Goal: Task Accomplishment & Management: Manage account settings

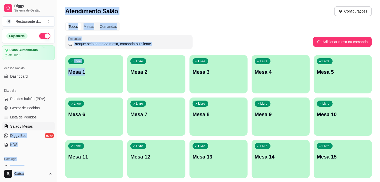
click at [92, 78] on div "Livre Mesa 1" at bounding box center [94, 71] width 58 height 32
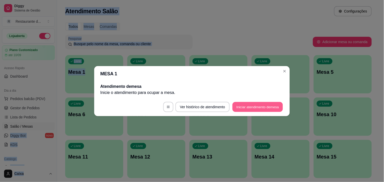
click at [250, 107] on button "Iniciar atendimento de mesa" at bounding box center [258, 107] width 50 height 10
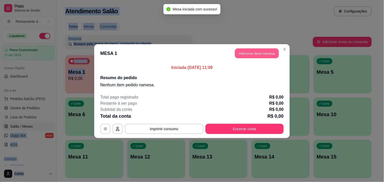
click at [261, 49] on button "Adicionar itens na mesa" at bounding box center [257, 53] width 44 height 10
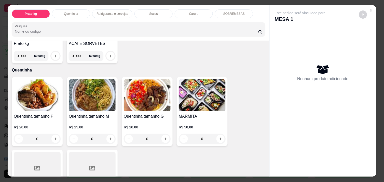
scroll to position [79, 0]
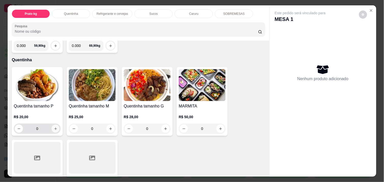
click at [54, 128] on icon "increase-product-quantity" at bounding box center [56, 129] width 4 height 4
type input "1"
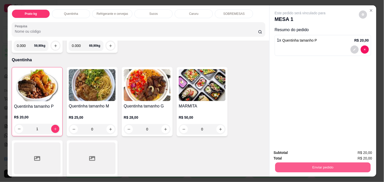
click at [298, 166] on button "Enviar pedido" at bounding box center [323, 167] width 96 height 10
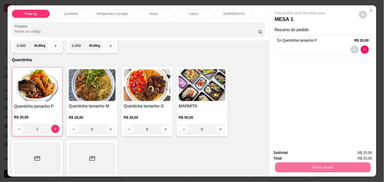
click at [292, 155] on button "Não registrar e enviar pedido" at bounding box center [305, 152] width 51 height 9
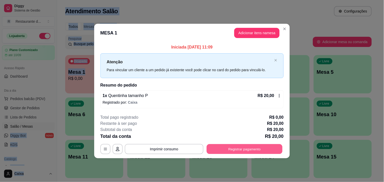
click at [243, 147] on button "Registrar pagamento" at bounding box center [245, 149] width 76 height 10
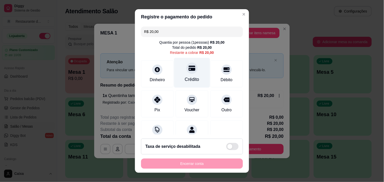
click at [189, 71] on icon at bounding box center [192, 68] width 7 height 7
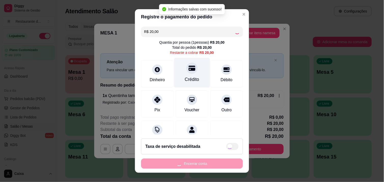
type input "R$ 0,00"
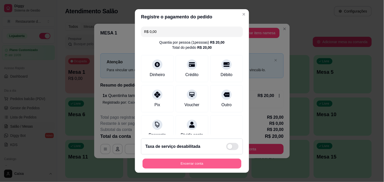
click at [184, 166] on button "Encerrar conta" at bounding box center [192, 163] width 99 height 10
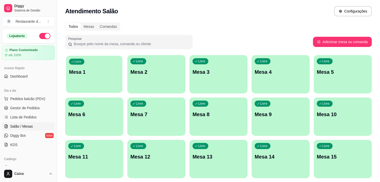
click at [98, 66] on div "Livre Mesa 1" at bounding box center [94, 71] width 56 height 31
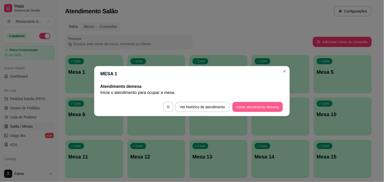
click at [266, 102] on button "Iniciar atendimento de mesa" at bounding box center [258, 107] width 50 height 10
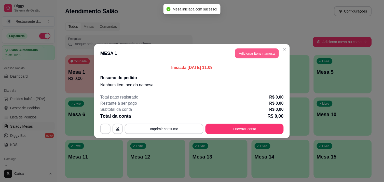
click at [258, 50] on button "Adicionar itens na mesa" at bounding box center [257, 53] width 44 height 10
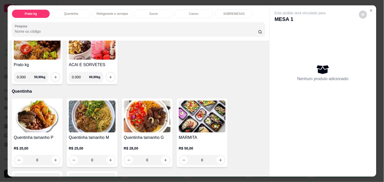
scroll to position [57, 0]
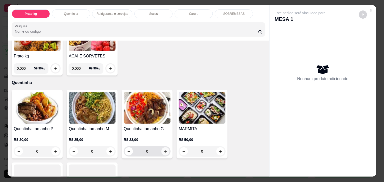
click at [164, 149] on icon "increase-product-quantity" at bounding box center [166, 151] width 4 height 4
type input "1"
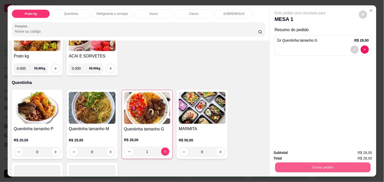
click at [330, 162] on button "Enviar pedido" at bounding box center [323, 167] width 96 height 10
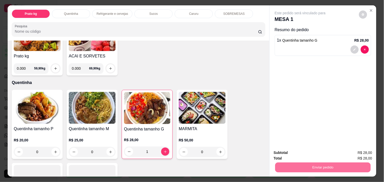
click at [319, 152] on button "Não registrar e enviar pedido" at bounding box center [305, 152] width 51 height 9
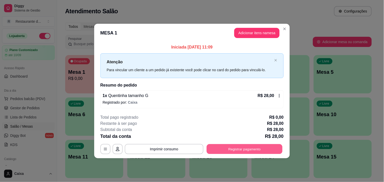
click at [260, 147] on button "Registrar pagamento" at bounding box center [245, 149] width 76 height 10
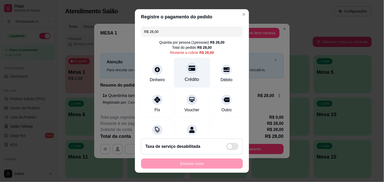
click at [189, 70] on icon at bounding box center [192, 67] width 7 height 5
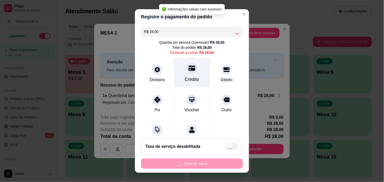
type input "R$ 0,00"
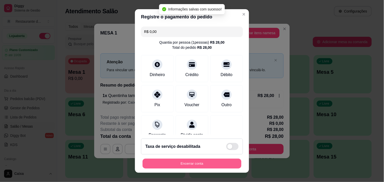
click at [184, 164] on button "Encerrar conta" at bounding box center [192, 163] width 99 height 10
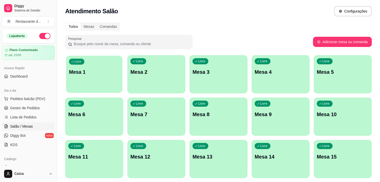
click at [105, 73] on p "Mesa 1" at bounding box center [94, 72] width 50 height 7
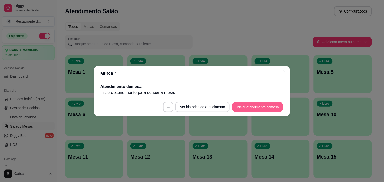
click at [248, 110] on button "Iniciar atendimento de mesa" at bounding box center [258, 107] width 50 height 10
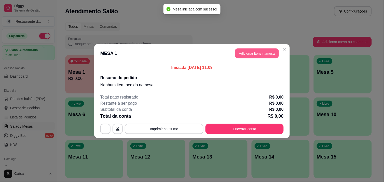
click at [251, 52] on button "Adicionar itens na mesa" at bounding box center [257, 53] width 44 height 10
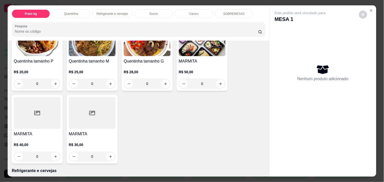
scroll to position [124, 0]
click at [54, 154] on icon "increase-product-quantity" at bounding box center [56, 156] width 4 height 4
type input "1"
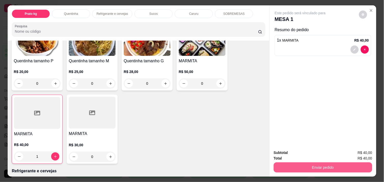
click at [287, 165] on button "Enviar pedido" at bounding box center [323, 167] width 99 height 10
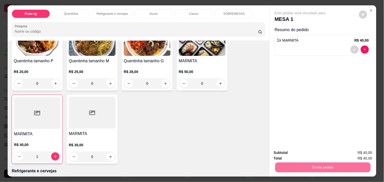
click at [298, 153] on button "Não registrar e enviar pedido" at bounding box center [305, 152] width 51 height 9
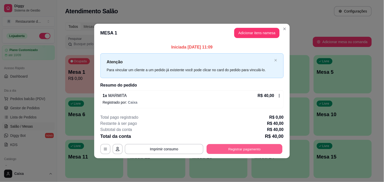
click at [250, 148] on button "Registrar pagamento" at bounding box center [245, 149] width 76 height 10
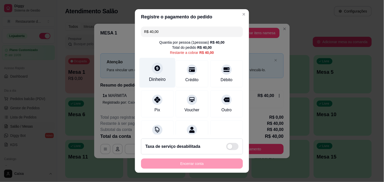
click at [155, 74] on div "Dinheiro" at bounding box center [158, 73] width 36 height 30
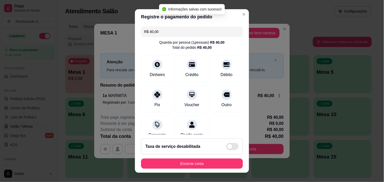
type input "R$ 0,00"
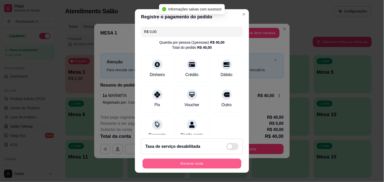
click at [192, 162] on button "Encerrar conta" at bounding box center [192, 163] width 99 height 10
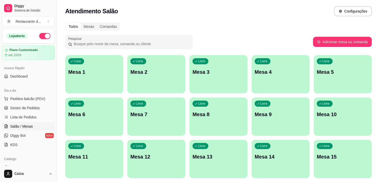
click at [210, 28] on div "Todos Mesas Comandas" at bounding box center [218, 26] width 307 height 8
click at [104, 72] on p "Mesa 1" at bounding box center [94, 72] width 50 height 7
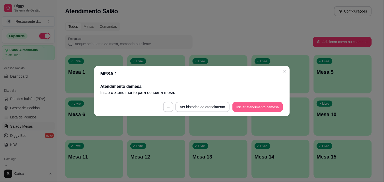
click at [243, 108] on button "Iniciar atendimento de mesa" at bounding box center [258, 107] width 50 height 10
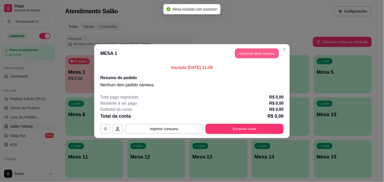
click at [255, 53] on button "Adicionar itens na mesa" at bounding box center [257, 53] width 44 height 10
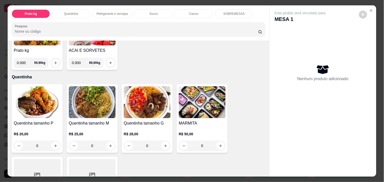
scroll to position [68, 0]
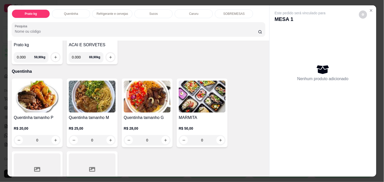
click at [262, 171] on div "Item avulso Prato kg Prato kg 0.000 59,90 kg ACAI E SORVETES 0.000 69,90 kg Que…" at bounding box center [139, 108] width 262 height 136
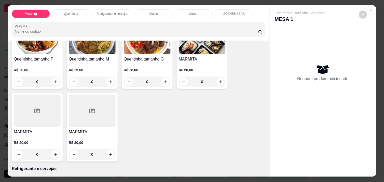
scroll to position [136, 0]
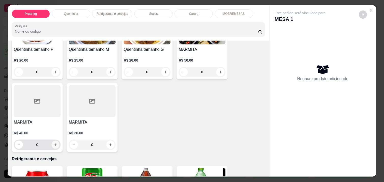
click at [54, 143] on icon "increase-product-quantity" at bounding box center [55, 144] width 3 height 3
type input "1"
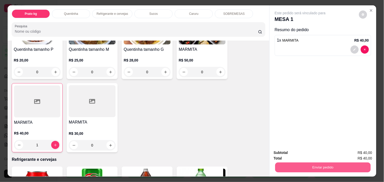
click at [341, 162] on button "Enviar pedido" at bounding box center [323, 167] width 96 height 10
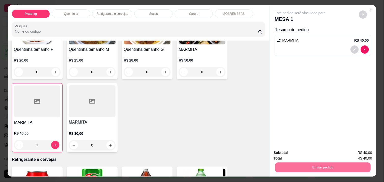
click at [315, 150] on button "Não registrar e enviar pedido" at bounding box center [305, 152] width 51 height 9
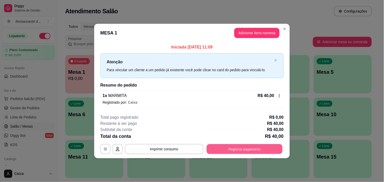
click at [250, 149] on button "Registrar pagamento" at bounding box center [245, 149] width 76 height 10
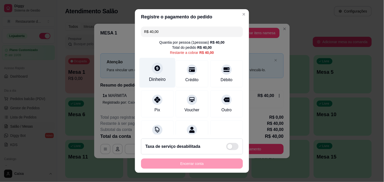
click at [157, 75] on div "Dinheiro" at bounding box center [158, 73] width 36 height 30
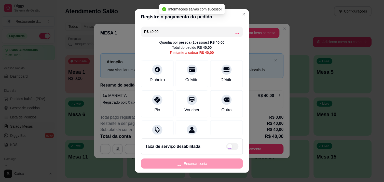
type input "R$ 0,00"
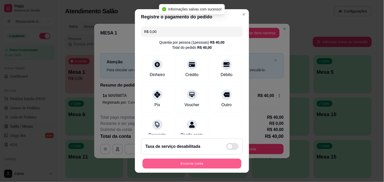
click at [201, 161] on button "Encerrar conta" at bounding box center [192, 163] width 99 height 10
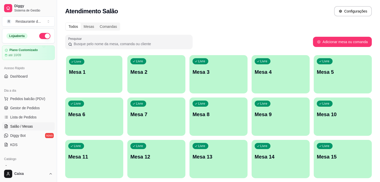
click at [102, 78] on div "Livre Mesa 1" at bounding box center [94, 71] width 56 height 31
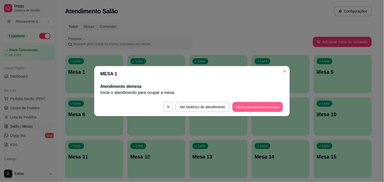
click at [248, 102] on button "Iniciar atendimento de mesa" at bounding box center [258, 107] width 50 height 10
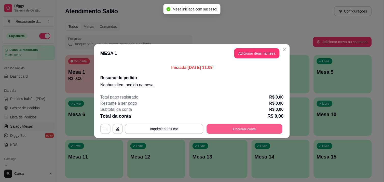
click at [259, 127] on button "Encerrar conta" at bounding box center [245, 129] width 76 height 10
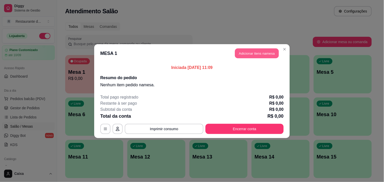
click at [261, 52] on button "Adicionar itens na mesa" at bounding box center [257, 53] width 44 height 10
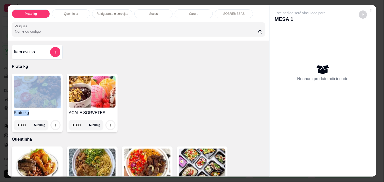
drag, startPoint x: 62, startPoint y: 104, endPoint x: 52, endPoint y: 110, distance: 11.1
click at [52, 110] on div "Prato kg 0.000 59,90 kg ACAI E SORVETES 0.000 69,90 kg" at bounding box center [139, 103] width 254 height 58
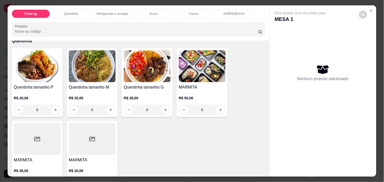
scroll to position [113, 0]
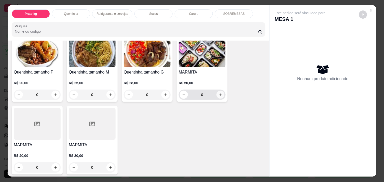
click at [219, 93] on icon "increase-product-quantity" at bounding box center [221, 95] width 4 height 4
type input "1"
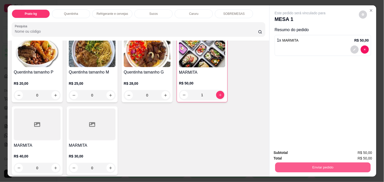
click at [315, 162] on button "Enviar pedido" at bounding box center [323, 167] width 96 height 10
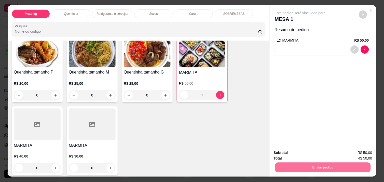
click at [313, 152] on button "Não registrar e enviar pedido" at bounding box center [305, 152] width 51 height 9
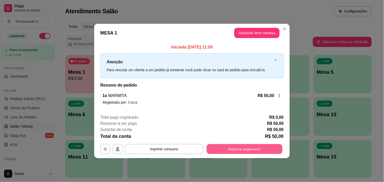
click at [251, 146] on button "Registrar pagamento" at bounding box center [245, 149] width 76 height 10
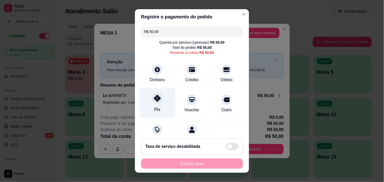
click at [158, 103] on div "Pix" at bounding box center [158, 103] width 36 height 30
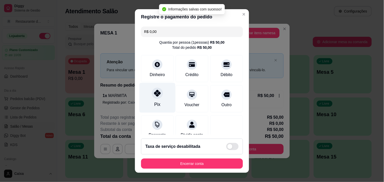
type input "R$ 0,00"
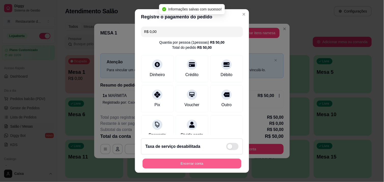
click at [199, 160] on button "Encerrar conta" at bounding box center [192, 163] width 99 height 10
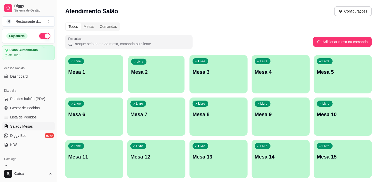
click at [168, 68] on div "Livre Mesa 2" at bounding box center [156, 71] width 56 height 31
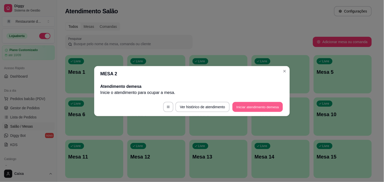
click at [248, 103] on button "Iniciar atendimento de mesa" at bounding box center [258, 107] width 50 height 10
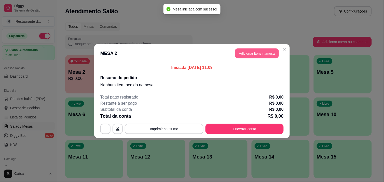
click at [259, 52] on button "Adicionar itens na mesa" at bounding box center [257, 53] width 44 height 10
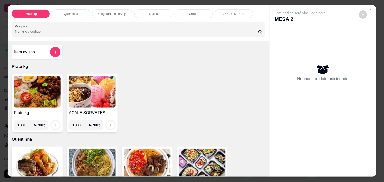
click at [27, 122] on input "0.001" at bounding box center [25, 125] width 17 height 10
type input "0.434"
click at [55, 123] on icon "increase-product-quantity" at bounding box center [56, 125] width 4 height 4
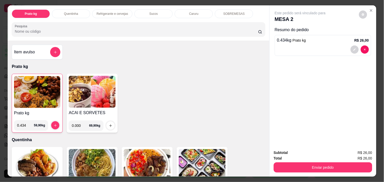
click at [284, 157] on div "Total R$ 26,00" at bounding box center [323, 158] width 99 height 6
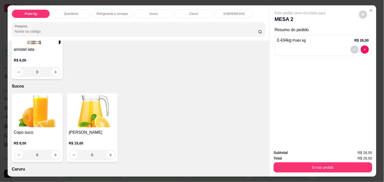
scroll to position [441, 0]
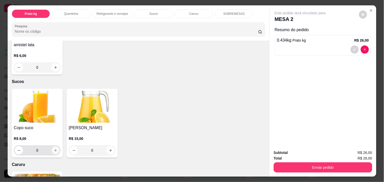
click at [54, 148] on icon "increase-product-quantity" at bounding box center [56, 150] width 4 height 4
type input "1"
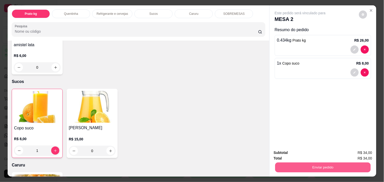
click at [320, 163] on button "Enviar pedido" at bounding box center [323, 167] width 96 height 10
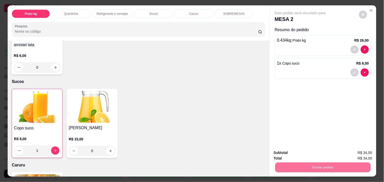
click at [312, 152] on button "Não registrar e enviar pedido" at bounding box center [305, 152] width 51 height 9
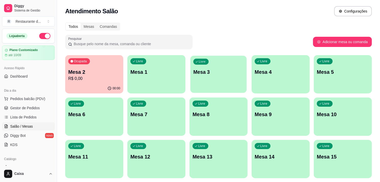
click at [227, 70] on p "Mesa 3" at bounding box center [218, 72] width 50 height 7
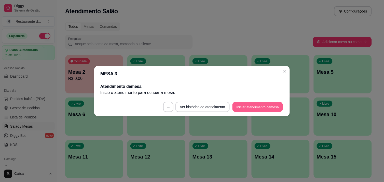
click at [259, 105] on button "Iniciar atendimento de mesa" at bounding box center [258, 107] width 50 height 10
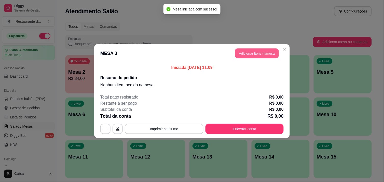
click at [264, 50] on button "Adicionar itens na mesa" at bounding box center [257, 53] width 44 height 10
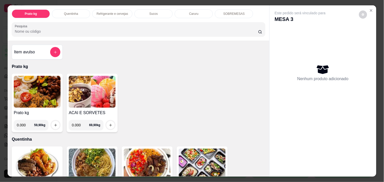
click at [23, 121] on input "0.000" at bounding box center [25, 125] width 17 height 10
type input "0.300"
click at [54, 124] on icon "increase-product-quantity" at bounding box center [56, 125] width 4 height 4
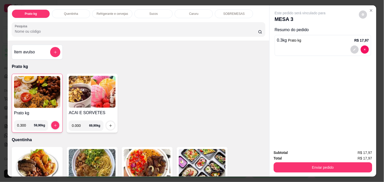
click at [307, 180] on div "Prato kg Quentinha Refrigerante e cervejas Sucos Caruru SOBREMESAS Pesquisa Ite…" at bounding box center [192, 91] width 384 height 182
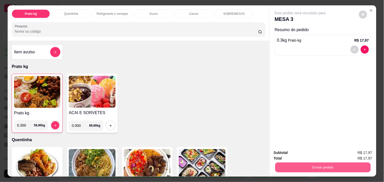
click at [302, 163] on button "Enviar pedido" at bounding box center [323, 167] width 96 height 10
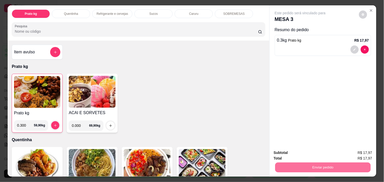
click at [304, 150] on button "Não registrar e enviar pedido" at bounding box center [305, 152] width 51 height 9
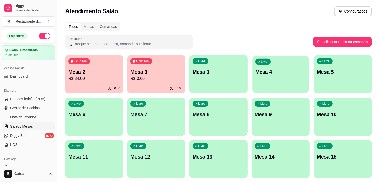
click at [301, 67] on div "Livre Mesa 4" at bounding box center [280, 71] width 56 height 31
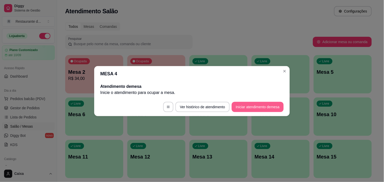
click at [253, 102] on button "Iniciar atendimento de mesa" at bounding box center [258, 107] width 52 height 10
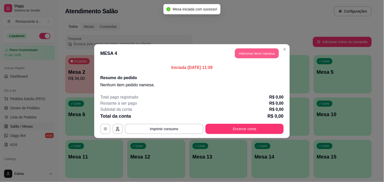
click at [266, 52] on button "Adicionar itens na mesa" at bounding box center [257, 53] width 44 height 10
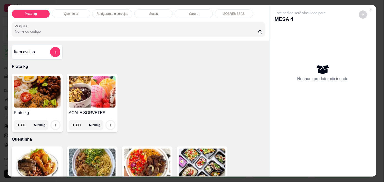
click at [27, 122] on input "0.001" at bounding box center [25, 125] width 17 height 10
type input "0.356"
click at [55, 123] on icon "increase-product-quantity" at bounding box center [56, 125] width 4 height 4
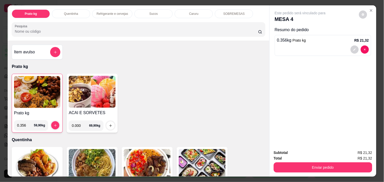
click at [269, 172] on div "Este pedido será vinculado para MESA 4 Resumo do pedido 0.356 kg Prato kg R$ 21…" at bounding box center [322, 90] width 107 height 171
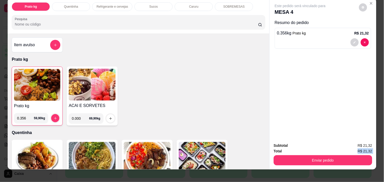
scroll to position [8, 0]
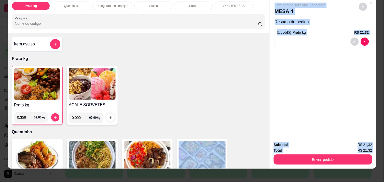
drag, startPoint x: 267, startPoint y: 172, endPoint x: 265, endPoint y: 161, distance: 11.5
click at [265, 161] on div "Prato kg Quentinha Refrigerante e cervejas Sucos Caruru SOBREMESAS Pesquisa Ite…" at bounding box center [192, 82] width 369 height 171
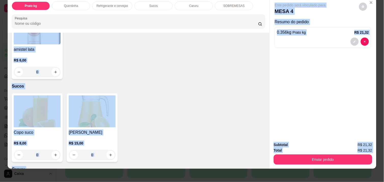
scroll to position [441, 0]
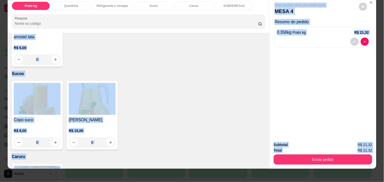
click at [236, 136] on div "Copo suco R$ 8,00 0 Jarra suco R$ 15,00 0" at bounding box center [139, 115] width 254 height 69
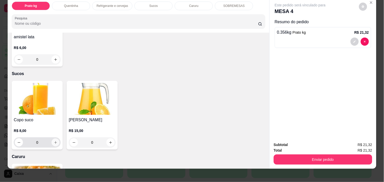
click at [54, 140] on icon "increase-product-quantity" at bounding box center [56, 142] width 4 height 4
type input "1"
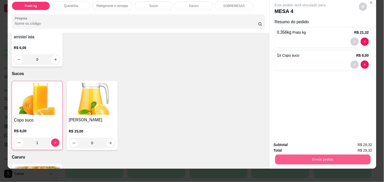
click at [315, 156] on button "Enviar pedido" at bounding box center [323, 159] width 96 height 10
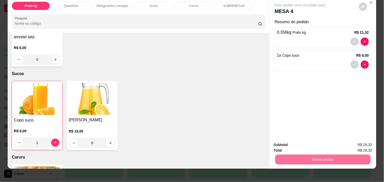
click at [309, 143] on button "Não registrar e enviar pedido" at bounding box center [305, 144] width 51 height 9
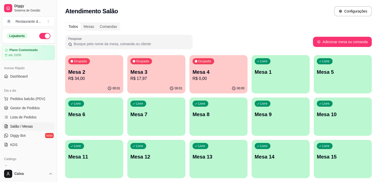
click at [319, 15] on div "Atendimento Salão Configurações" at bounding box center [218, 11] width 307 height 10
click at [262, 72] on p "Mesa 1" at bounding box center [280, 72] width 50 height 7
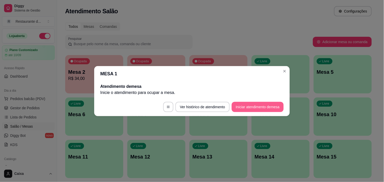
click at [256, 103] on button "Iniciar atendimento de mesa" at bounding box center [258, 107] width 52 height 10
click at [256, 103] on footer "Ver histórico de atendimento Iniciar atendimento de mesa" at bounding box center [192, 107] width 196 height 18
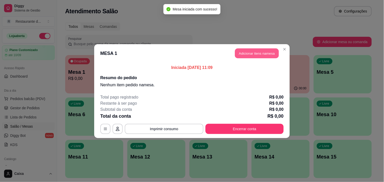
click at [250, 53] on button "Adicionar itens na mesa" at bounding box center [257, 53] width 44 height 10
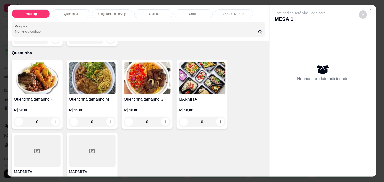
scroll to position [90, 0]
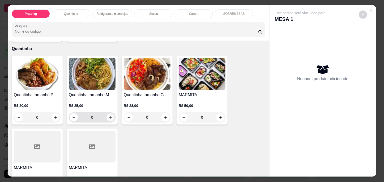
click at [109, 115] on icon "increase-product-quantity" at bounding box center [111, 117] width 4 height 4
type input "1"
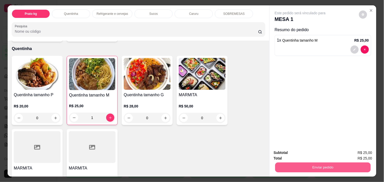
click at [304, 164] on button "Enviar pedido" at bounding box center [323, 167] width 96 height 10
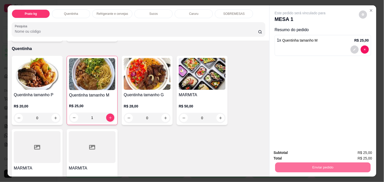
click at [294, 155] on button "Não registrar e enviar pedido" at bounding box center [306, 153] width 53 height 10
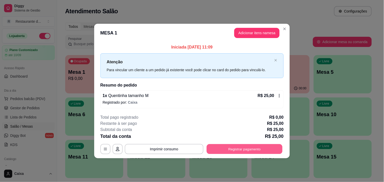
click at [245, 146] on button "Registrar pagamento" at bounding box center [245, 149] width 76 height 10
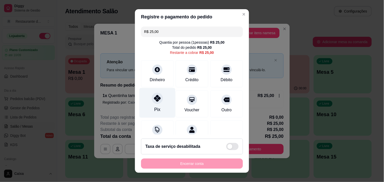
click at [157, 99] on icon at bounding box center [157, 98] width 7 height 7
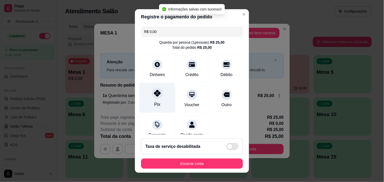
type input "R$ 0,00"
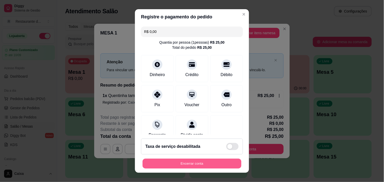
click at [182, 162] on button "Encerrar conta" at bounding box center [192, 163] width 99 height 10
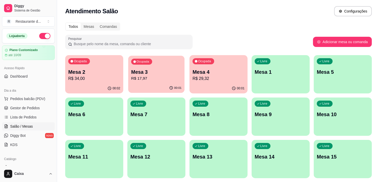
click at [161, 75] on p "R$ 17,97" at bounding box center [156, 78] width 50 height 6
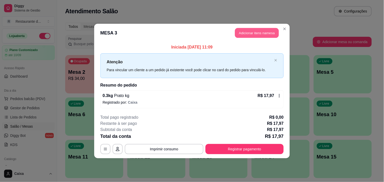
click at [247, 31] on button "Adicionar itens na mesa" at bounding box center [257, 33] width 44 height 10
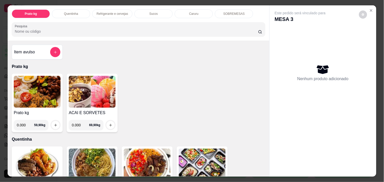
click at [24, 122] on input "0.000" at bounding box center [25, 125] width 17 height 10
type input "0.148"
click at [52, 121] on button "increase-product-quantity" at bounding box center [56, 125] width 8 height 8
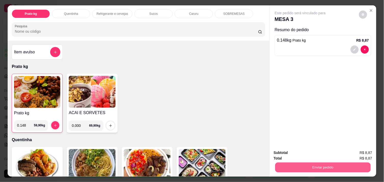
click at [296, 162] on button "Enviar pedido" at bounding box center [323, 167] width 96 height 10
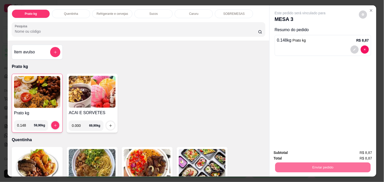
click at [299, 152] on button "Não registrar e enviar pedido" at bounding box center [305, 152] width 51 height 9
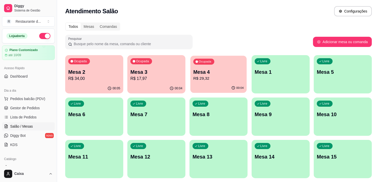
click at [232, 70] on p "Mesa 4" at bounding box center [218, 72] width 50 height 7
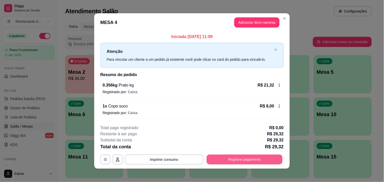
click at [225, 159] on button "Registrar pagamento" at bounding box center [245, 159] width 76 height 10
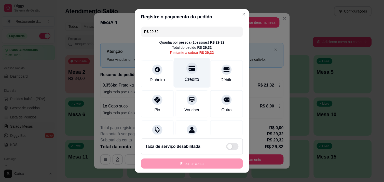
click at [189, 71] on div at bounding box center [191, 67] width 11 height 11
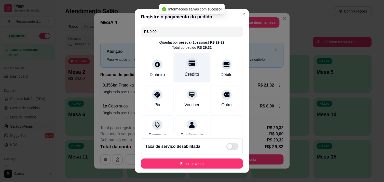
type input "R$ 0,00"
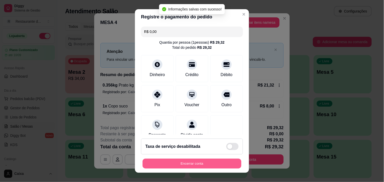
click at [179, 160] on button "Encerrar conta" at bounding box center [192, 163] width 99 height 10
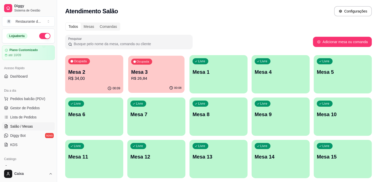
click at [166, 69] on p "Mesa 3" at bounding box center [156, 72] width 50 height 7
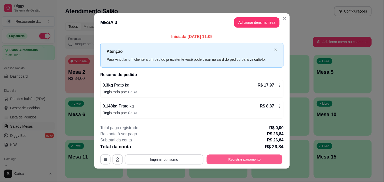
click at [243, 155] on button "Registrar pagamento" at bounding box center [245, 159] width 76 height 10
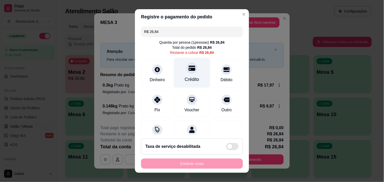
click at [189, 70] on icon at bounding box center [192, 67] width 7 height 5
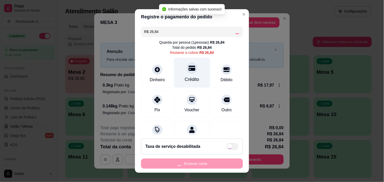
type input "R$ 0,00"
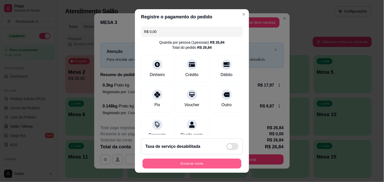
click at [182, 160] on button "Encerrar conta" at bounding box center [192, 163] width 99 height 10
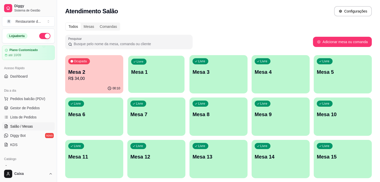
click at [159, 76] on div "Livre Mesa 1" at bounding box center [156, 71] width 56 height 31
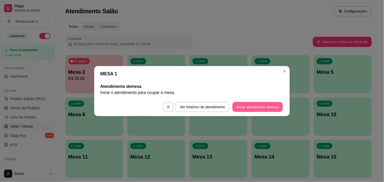
click at [255, 102] on button "Iniciar atendimento de mesa" at bounding box center [258, 107] width 50 height 10
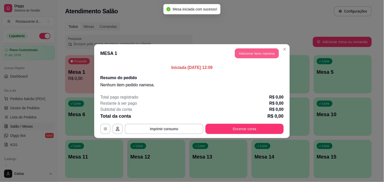
click at [261, 50] on button "Adicionar itens na mesa" at bounding box center [257, 53] width 44 height 10
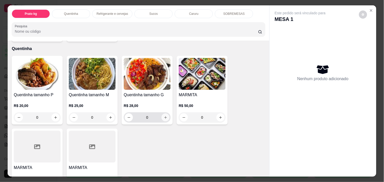
click at [164, 115] on icon "increase-product-quantity" at bounding box center [166, 117] width 4 height 4
type input "1"
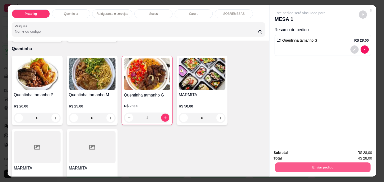
click at [300, 164] on button "Enviar pedido" at bounding box center [323, 167] width 96 height 10
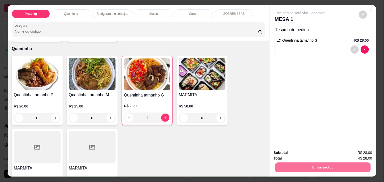
click at [292, 151] on button "Não registrar e enviar pedido" at bounding box center [305, 152] width 51 height 9
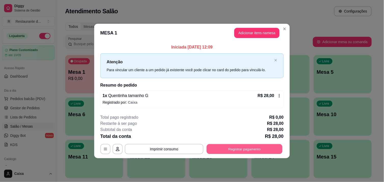
click at [266, 147] on button "Registrar pagamento" at bounding box center [245, 149] width 76 height 10
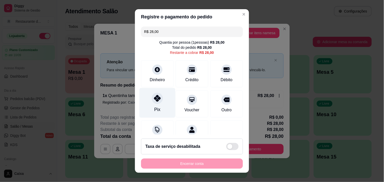
click at [158, 100] on div at bounding box center [157, 97] width 11 height 11
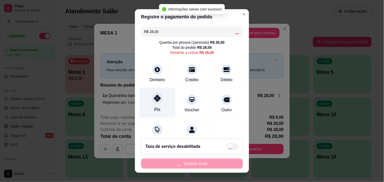
type input "R$ 0,00"
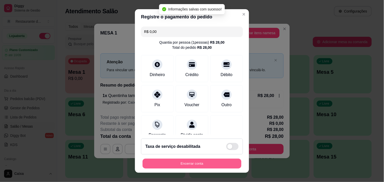
click at [197, 163] on button "Encerrar conta" at bounding box center [192, 163] width 99 height 10
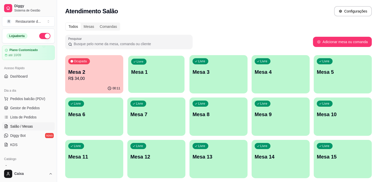
click at [162, 67] on div "Livre Mesa 1" at bounding box center [156, 71] width 56 height 31
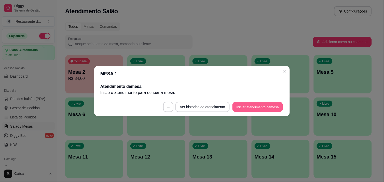
click at [256, 107] on button "Iniciar atendimento de mesa" at bounding box center [258, 107] width 50 height 10
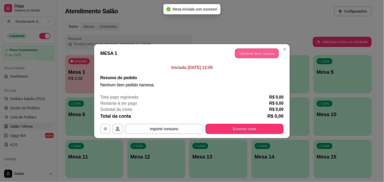
click at [260, 52] on button "Adicionar itens na mesa" at bounding box center [257, 53] width 44 height 10
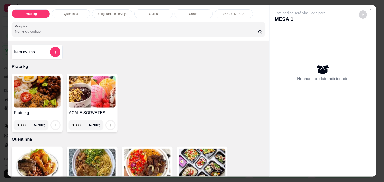
click at [263, 170] on div "Item avulso Prato kg Prato kg 0.000 59,90 kg ACAI E SORVETES 0.000 69,90 kg Que…" at bounding box center [139, 108] width 262 height 136
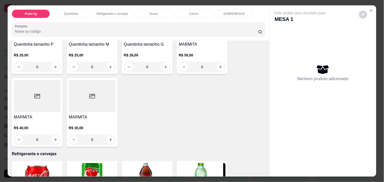
scroll to position [147, 0]
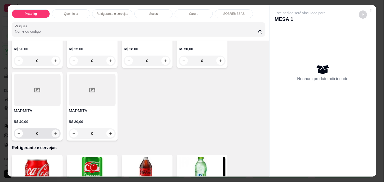
click at [54, 129] on button "increase-product-quantity" at bounding box center [56, 133] width 8 height 8
type input "1"
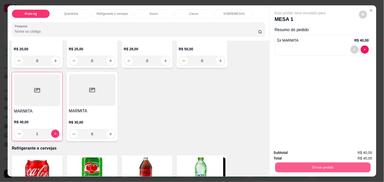
click at [306, 164] on button "Enviar pedido" at bounding box center [323, 167] width 96 height 10
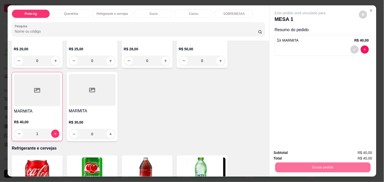
click at [301, 155] on button "Não registrar e enviar pedido" at bounding box center [305, 152] width 51 height 9
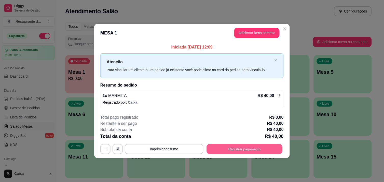
click at [258, 147] on button "Registrar pagamento" at bounding box center [245, 149] width 76 height 10
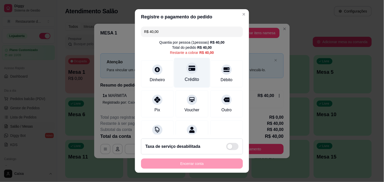
click at [179, 64] on div "Crédito" at bounding box center [192, 73] width 36 height 30
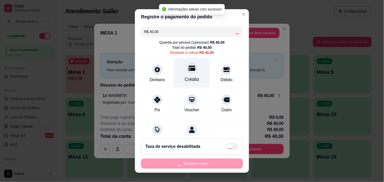
type input "R$ 0,00"
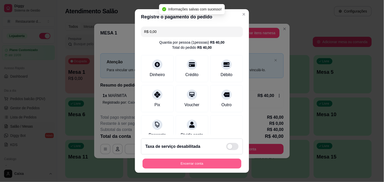
click at [191, 159] on button "Encerrar conta" at bounding box center [192, 163] width 99 height 10
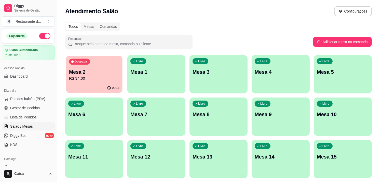
click at [95, 74] on p "Mesa 2" at bounding box center [94, 72] width 50 height 7
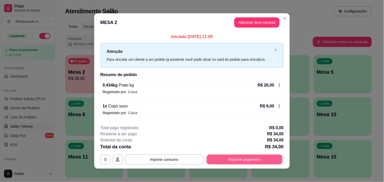
click at [228, 161] on button "Registrar pagamento" at bounding box center [245, 159] width 76 height 10
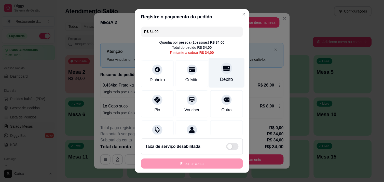
click at [216, 75] on div "Débito" at bounding box center [227, 73] width 36 height 30
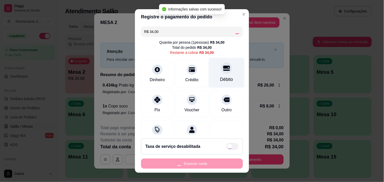
type input "R$ 0,00"
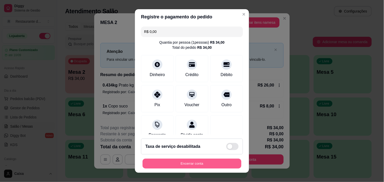
click at [190, 160] on button "Encerrar conta" at bounding box center [192, 163] width 99 height 10
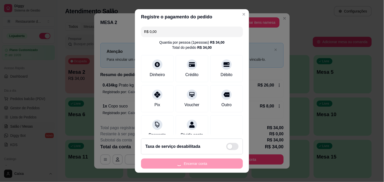
click at [190, 160] on div "Encerrar conta" at bounding box center [192, 163] width 102 height 10
click at [185, 164] on div "Encerrar conta" at bounding box center [192, 163] width 102 height 10
click at [218, 68] on div "Débito" at bounding box center [227, 67] width 36 height 30
click at [172, 164] on div "Encerrar conta" at bounding box center [192, 163] width 102 height 10
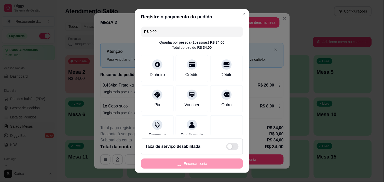
click at [172, 164] on div "Encerrar conta" at bounding box center [192, 163] width 102 height 10
click at [199, 163] on div "Encerrar conta" at bounding box center [192, 163] width 102 height 10
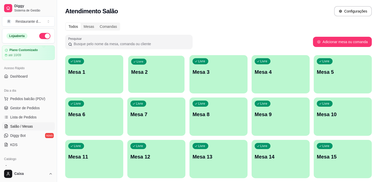
click at [165, 77] on div "Livre Mesa 2" at bounding box center [156, 71] width 56 height 31
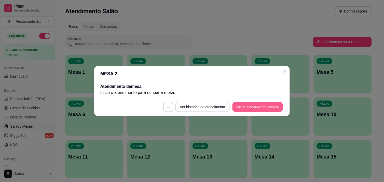
click at [255, 107] on button "Iniciar atendimento de mesa" at bounding box center [258, 107] width 50 height 10
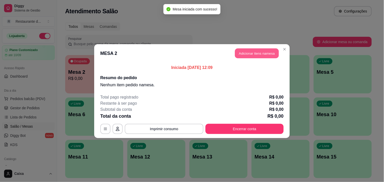
click at [262, 54] on button "Adicionar itens na mesa" at bounding box center [257, 53] width 44 height 10
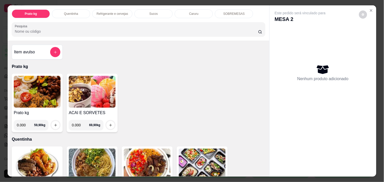
click at [22, 123] on input "0.000" at bounding box center [25, 125] width 17 height 10
type input "0.228"
click at [54, 123] on icon "increase-product-quantity" at bounding box center [56, 125] width 4 height 4
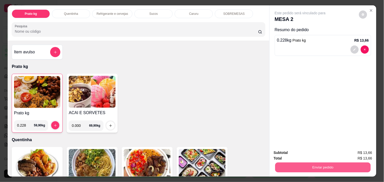
click at [324, 165] on button "Enviar pedido" at bounding box center [323, 167] width 96 height 10
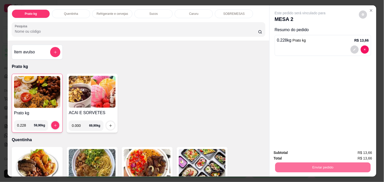
click at [315, 153] on button "Não registrar e enviar pedido" at bounding box center [305, 152] width 51 height 9
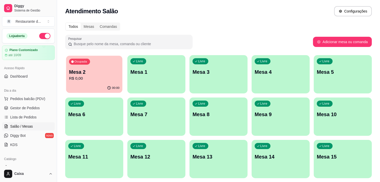
click at [105, 72] on p "Mesa 2" at bounding box center [94, 72] width 50 height 7
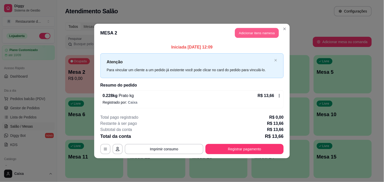
click at [251, 31] on button "Adicionar itens na mesa" at bounding box center [257, 33] width 44 height 10
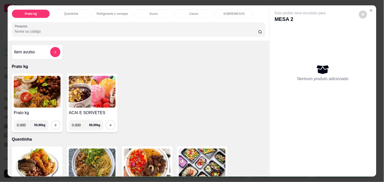
click at [79, 121] on input "0.000" at bounding box center [80, 125] width 17 height 10
type input "0.080"
click at [109, 123] on icon "increase-product-quantity" at bounding box center [111, 125] width 4 height 4
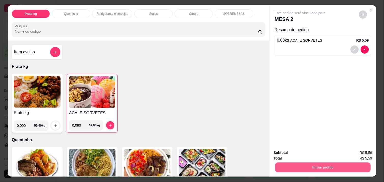
click at [303, 162] on button "Enviar pedido" at bounding box center [323, 167] width 96 height 10
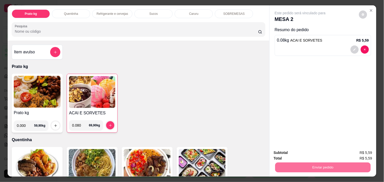
click at [301, 152] on button "Não registrar e enviar pedido" at bounding box center [306, 153] width 53 height 10
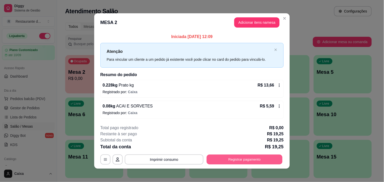
click at [234, 159] on button "Registrar pagamento" at bounding box center [245, 159] width 76 height 10
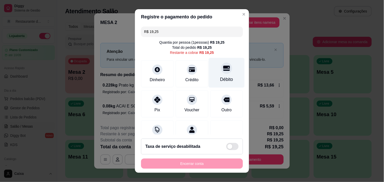
click at [222, 67] on div at bounding box center [226, 67] width 11 height 11
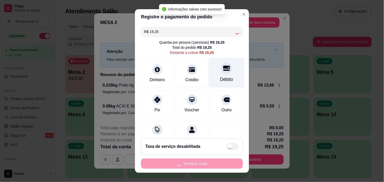
type input "R$ 0,00"
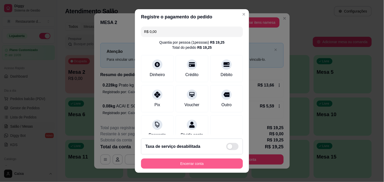
click at [168, 162] on button "Encerrar conta" at bounding box center [192, 163] width 102 height 10
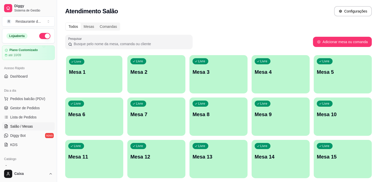
click at [103, 76] on div "Livre Mesa 1" at bounding box center [94, 71] width 56 height 31
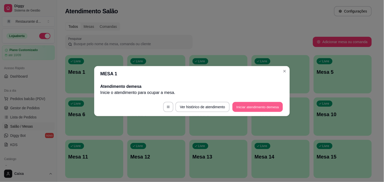
click at [239, 108] on button "Iniciar atendimento de mesa" at bounding box center [258, 107] width 50 height 10
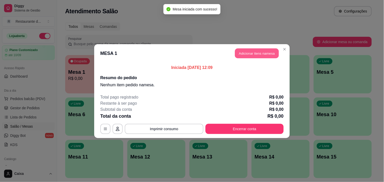
click at [253, 52] on button "Adicionar itens na mesa" at bounding box center [257, 53] width 44 height 10
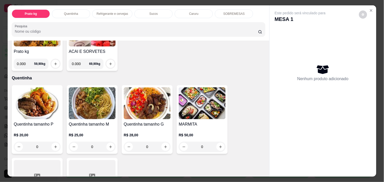
scroll to position [68, 0]
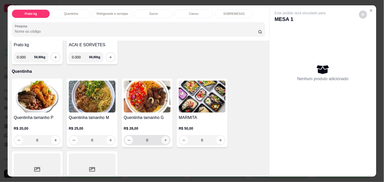
click at [164, 138] on icon "increase-product-quantity" at bounding box center [166, 140] width 4 height 4
type input "1"
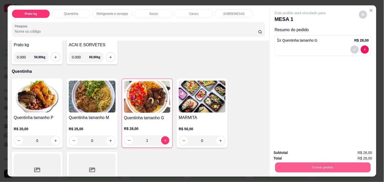
click at [307, 162] on button "Enviar pedido" at bounding box center [323, 167] width 96 height 10
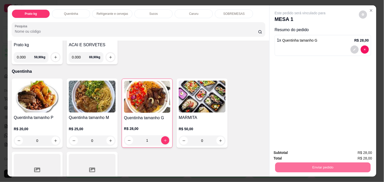
click at [302, 153] on button "Não registrar e enviar pedido" at bounding box center [305, 152] width 51 height 9
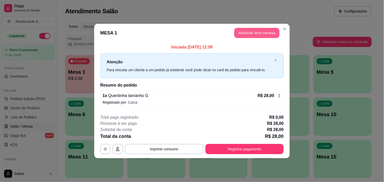
click at [253, 33] on button "Adicionar itens na mesa" at bounding box center [256, 33] width 45 height 10
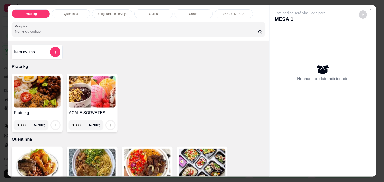
click at [26, 123] on input "0.000" at bounding box center [25, 125] width 17 height 10
type input "0.186"
click at [54, 123] on icon "increase-product-quantity" at bounding box center [56, 125] width 4 height 4
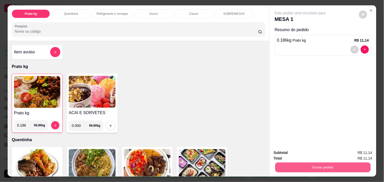
click at [314, 166] on button "Enviar pedido" at bounding box center [323, 167] width 96 height 10
click at [311, 162] on button "Enviar pedido" at bounding box center [323, 167] width 96 height 10
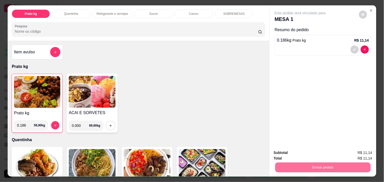
click at [309, 154] on button "Não registrar e enviar pedido" at bounding box center [305, 152] width 51 height 9
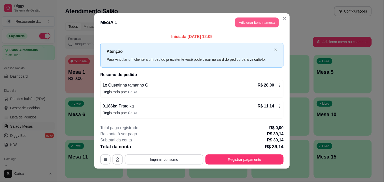
click at [257, 22] on button "Adicionar itens na mesa" at bounding box center [257, 23] width 44 height 10
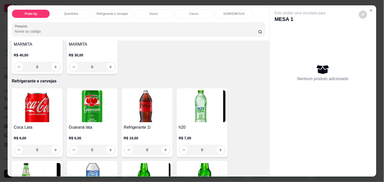
scroll to position [215, 0]
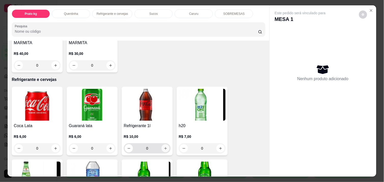
click at [164, 146] on icon "increase-product-quantity" at bounding box center [166, 148] width 4 height 4
type input "1"
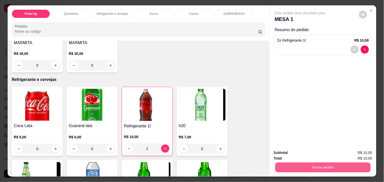
click at [334, 163] on button "Enviar pedido" at bounding box center [323, 167] width 96 height 10
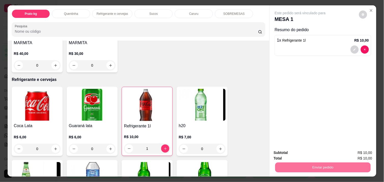
click at [321, 153] on button "Não registrar e enviar pedido" at bounding box center [305, 152] width 51 height 9
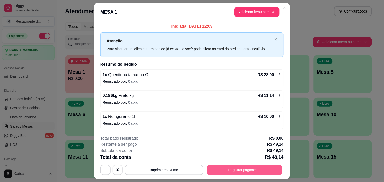
click at [255, 169] on button "Registrar pagamento" at bounding box center [245, 170] width 76 height 10
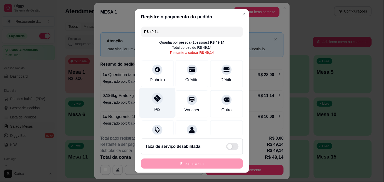
click at [152, 105] on div "Pix" at bounding box center [158, 103] width 36 height 30
type input "R$ 0,00"
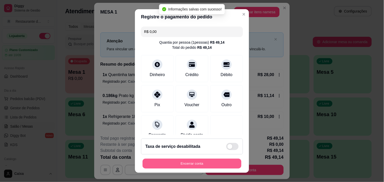
click at [188, 158] on div "Encerrar conta" at bounding box center [192, 163] width 102 height 10
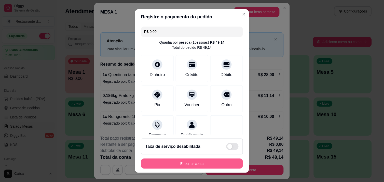
click at [187, 161] on button "Encerrar conta" at bounding box center [192, 163] width 102 height 10
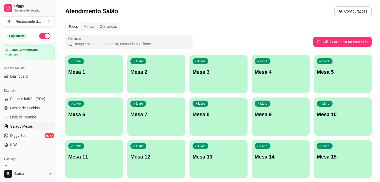
click at [154, 69] on p "Mesa 2" at bounding box center [156, 71] width 52 height 7
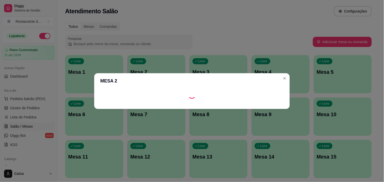
click at [255, 102] on footer at bounding box center [192, 105] width 196 height 8
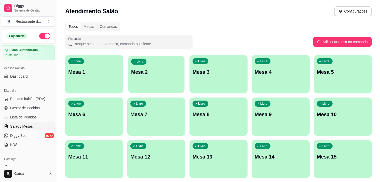
click at [147, 59] on div "Livre Mesa 2" at bounding box center [156, 71] width 56 height 31
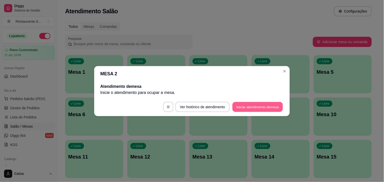
click at [249, 105] on button "Iniciar atendimento de mesa" at bounding box center [258, 107] width 50 height 10
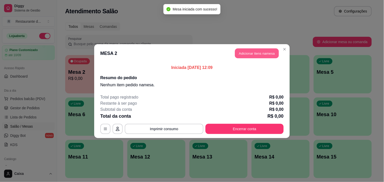
click at [247, 53] on button "Adicionar itens na mesa" at bounding box center [257, 53] width 44 height 10
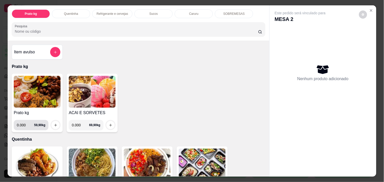
click at [22, 123] on input "0.000" at bounding box center [25, 125] width 17 height 10
type input "0.350"
click at [54, 123] on icon "increase-product-quantity" at bounding box center [56, 125] width 4 height 4
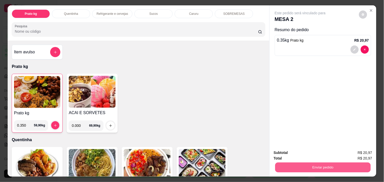
click at [318, 166] on button "Enviar pedido" at bounding box center [323, 167] width 96 height 10
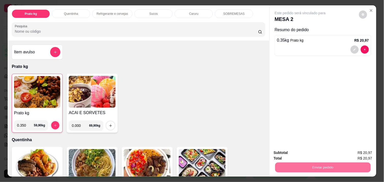
click at [308, 152] on button "Não registrar e enviar pedido" at bounding box center [305, 152] width 51 height 9
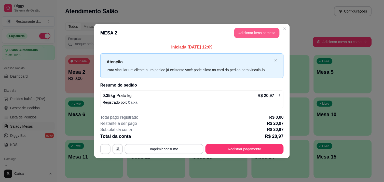
click at [261, 30] on button "Adicionar itens na mesa" at bounding box center [256, 33] width 45 height 10
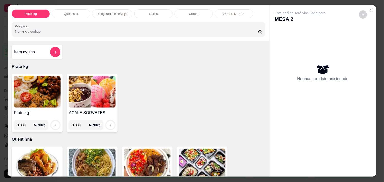
click at [24, 124] on input "0.000" at bounding box center [25, 125] width 17 height 10
type input "0.420"
click at [53, 125] on button "increase-product-quantity" at bounding box center [56, 125] width 8 height 8
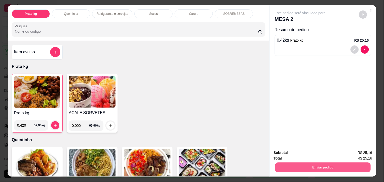
click at [349, 163] on button "Enviar pedido" at bounding box center [323, 167] width 96 height 10
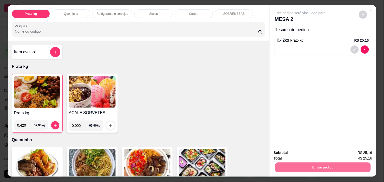
click at [305, 151] on button "Não registrar e enviar pedido" at bounding box center [305, 152] width 51 height 9
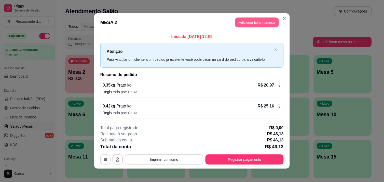
click at [260, 22] on button "Adicionar itens na mesa" at bounding box center [257, 23] width 44 height 10
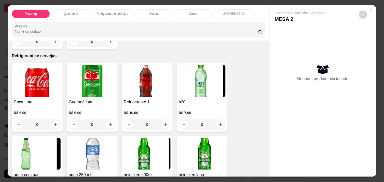
scroll to position [260, 0]
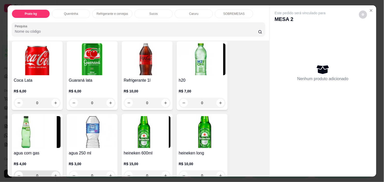
click at [55, 172] on button "increase-product-quantity" at bounding box center [55, 175] width 8 height 8
type input "1"
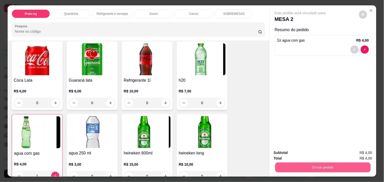
click at [328, 164] on button "Enviar pedido" at bounding box center [323, 167] width 96 height 10
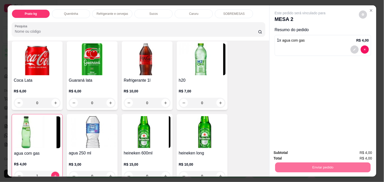
click at [309, 152] on button "Não registrar e enviar pedido" at bounding box center [305, 152] width 51 height 9
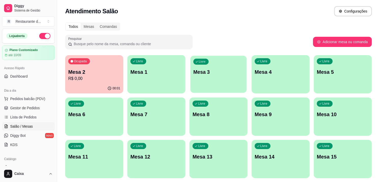
click at [210, 76] on div "Livre Mesa 3" at bounding box center [218, 71] width 56 height 31
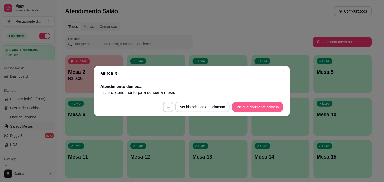
click at [261, 104] on button "Iniciar atendimento de mesa" at bounding box center [258, 107] width 50 height 10
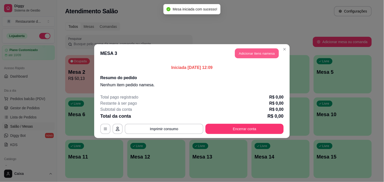
click at [246, 55] on button "Adicionar itens na mesa" at bounding box center [257, 53] width 44 height 10
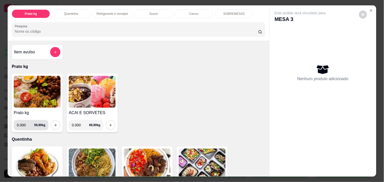
click at [24, 126] on input "0.000" at bounding box center [25, 125] width 17 height 10
type input "0.272"
click at [50, 125] on div at bounding box center [55, 125] width 10 height 10
click at [53, 121] on button "increase-product-quantity" at bounding box center [56, 125] width 8 height 8
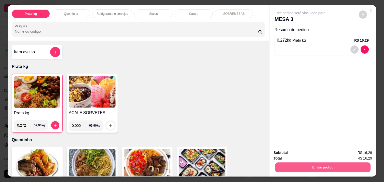
click at [298, 163] on button "Enviar pedido" at bounding box center [323, 167] width 96 height 10
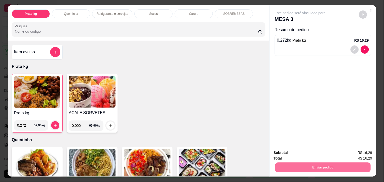
click at [293, 154] on button "Não registrar e enviar pedido" at bounding box center [305, 152] width 51 height 9
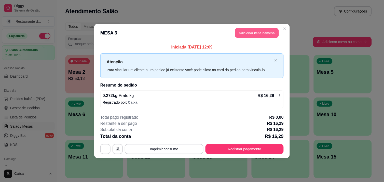
click at [246, 31] on button "Adicionar itens na mesa" at bounding box center [257, 33] width 44 height 10
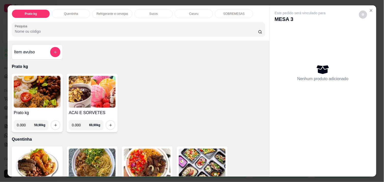
click at [23, 123] on input "0.000" at bounding box center [25, 125] width 17 height 10
type input "0.508"
click at [55, 123] on button "increase-product-quantity" at bounding box center [56, 125] width 8 height 8
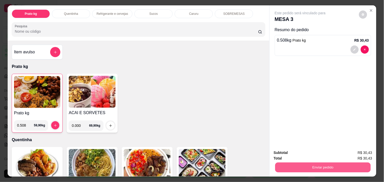
click at [291, 166] on button "Enviar pedido" at bounding box center [323, 167] width 96 height 10
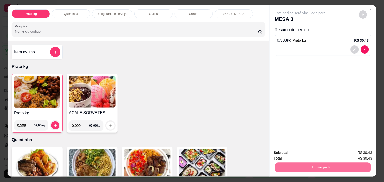
click at [289, 152] on button "Não registrar e enviar pedido" at bounding box center [305, 152] width 51 height 9
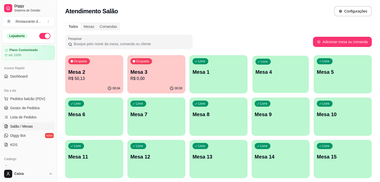
click at [282, 84] on div "Livre Mesa 4" at bounding box center [280, 71] width 56 height 31
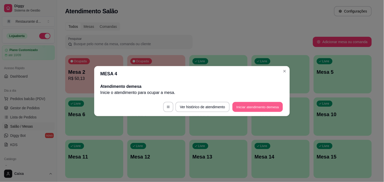
click at [268, 107] on button "Iniciar atendimento de mesa" at bounding box center [258, 107] width 50 height 10
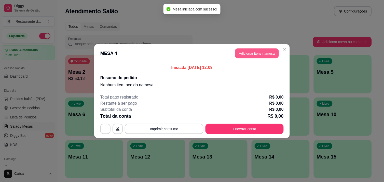
click at [258, 55] on button "Adicionar itens na mesa" at bounding box center [257, 53] width 44 height 10
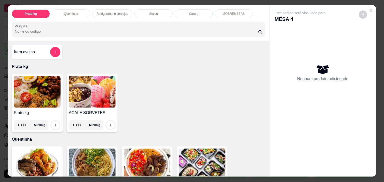
click at [22, 126] on input "0.000" at bounding box center [25, 125] width 17 height 10
type input "0.262"
click at [54, 123] on icon "increase-product-quantity" at bounding box center [56, 125] width 4 height 4
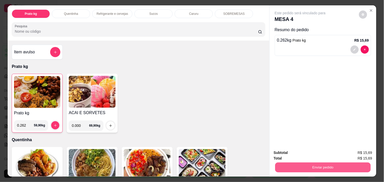
click at [288, 168] on button "Enviar pedido" at bounding box center [323, 167] width 96 height 10
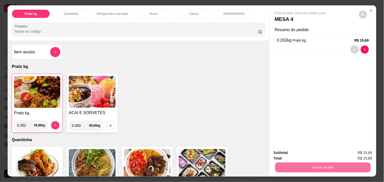
click at [286, 155] on button "Não registrar e enviar pedido" at bounding box center [305, 152] width 51 height 9
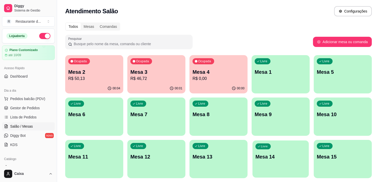
click at [293, 155] on p "Mesa 14" at bounding box center [280, 156] width 50 height 7
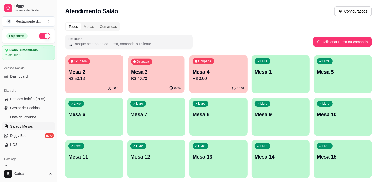
click at [153, 72] on p "Mesa 3" at bounding box center [156, 72] width 50 height 7
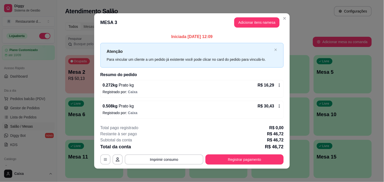
click at [251, 36] on p "Iniciada [DATE] 12:09" at bounding box center [191, 37] width 183 height 6
click at [256, 20] on button "Adicionar itens na mesa" at bounding box center [257, 23] width 44 height 10
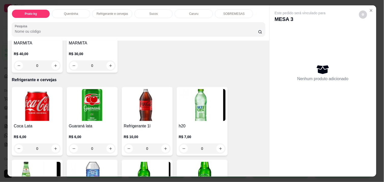
scroll to position [215, 0]
click at [164, 146] on icon "increase-product-quantity" at bounding box center [166, 148] width 4 height 4
type input "1"
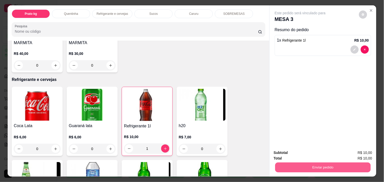
click at [335, 162] on button "Enviar pedido" at bounding box center [323, 167] width 96 height 10
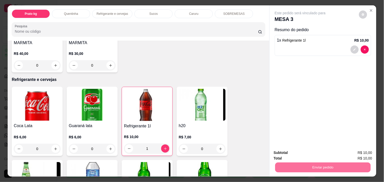
click at [323, 150] on button "Não registrar e enviar pedido" at bounding box center [305, 152] width 51 height 9
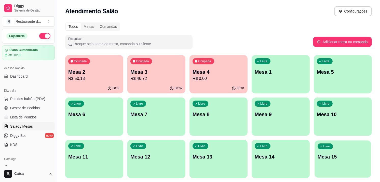
click at [327, 164] on div "Livre Mesa 15" at bounding box center [343, 155] width 56 height 31
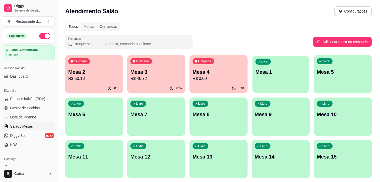
click at [290, 79] on div "Livre Mesa 1" at bounding box center [280, 71] width 56 height 31
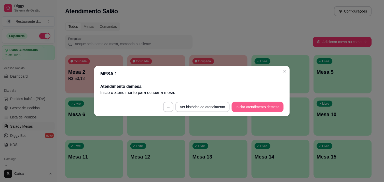
click at [253, 105] on button "Iniciar atendimento de mesa" at bounding box center [258, 107] width 52 height 10
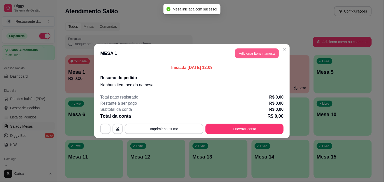
click at [255, 51] on button "Adicionar itens na mesa" at bounding box center [257, 53] width 44 height 10
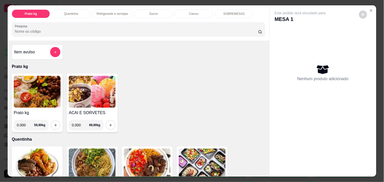
click at [23, 123] on input "0.000" at bounding box center [25, 125] width 17 height 10
type input "0.196"
click at [55, 123] on icon "increase-product-quantity" at bounding box center [56, 125] width 4 height 4
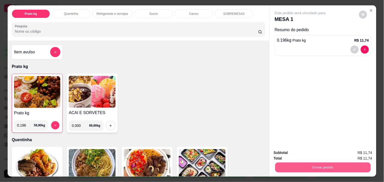
click at [320, 169] on button "Enviar pedido" at bounding box center [323, 167] width 96 height 10
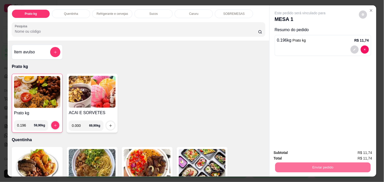
click at [308, 152] on button "Não registrar e enviar pedido" at bounding box center [305, 152] width 51 height 9
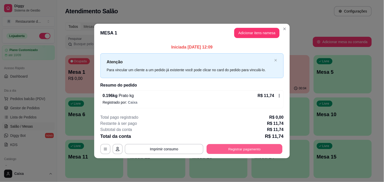
click at [263, 145] on button "Registrar pagamento" at bounding box center [245, 149] width 76 height 10
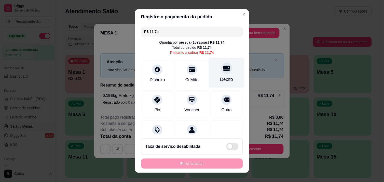
click at [212, 74] on div "Débito" at bounding box center [227, 73] width 36 height 30
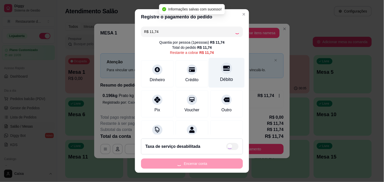
type input "R$ 0,00"
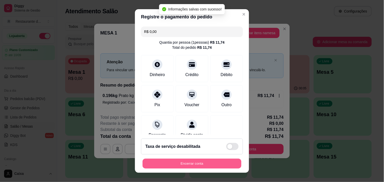
click at [187, 164] on button "Encerrar conta" at bounding box center [192, 163] width 99 height 10
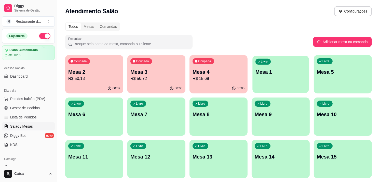
click at [269, 77] on div "Livre Mesa 1" at bounding box center [280, 71] width 56 height 31
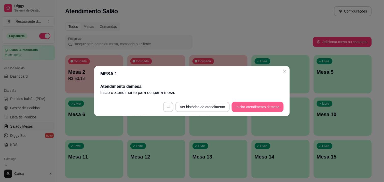
click at [261, 105] on button "Iniciar atendimento de mesa" at bounding box center [258, 107] width 52 height 10
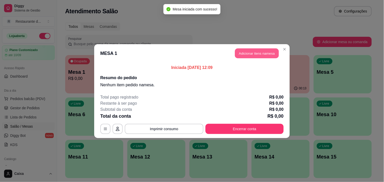
click at [254, 52] on button "Adicionar itens na mesa" at bounding box center [257, 53] width 44 height 10
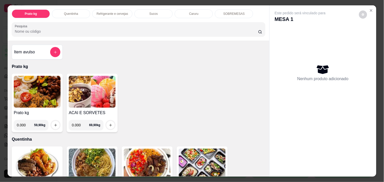
click at [78, 123] on input "0.000" at bounding box center [80, 125] width 17 height 10
type input "0.294"
click at [109, 124] on icon "increase-product-quantity" at bounding box center [111, 125] width 4 height 4
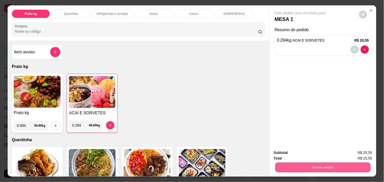
click at [309, 166] on button "Enviar pedido" at bounding box center [323, 167] width 96 height 10
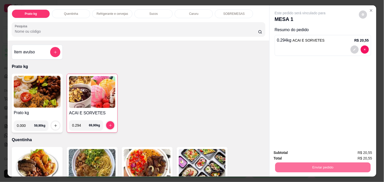
click at [306, 152] on button "Não registrar e enviar pedido" at bounding box center [305, 152] width 51 height 9
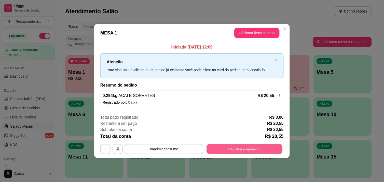
click at [248, 149] on button "Registrar pagamento" at bounding box center [245, 149] width 76 height 10
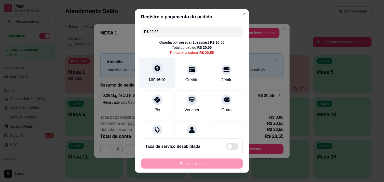
click at [158, 74] on div "Dinheiro" at bounding box center [158, 73] width 36 height 30
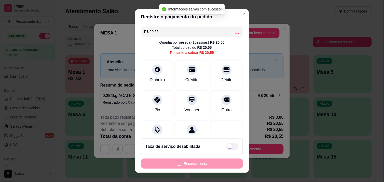
type input "R$ 0,00"
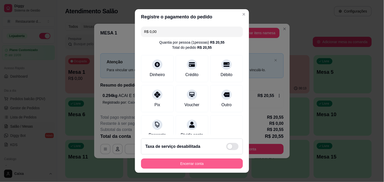
click at [176, 164] on button "Encerrar conta" at bounding box center [192, 163] width 102 height 10
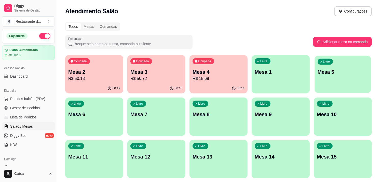
click at [345, 69] on p "Mesa 5" at bounding box center [343, 72] width 50 height 7
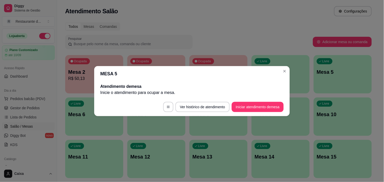
click at [261, 114] on footer "Ver histórico de atendimento Iniciar atendimento de mesa" at bounding box center [192, 107] width 196 height 18
click at [259, 109] on button "Iniciar atendimento de mesa" at bounding box center [258, 107] width 50 height 10
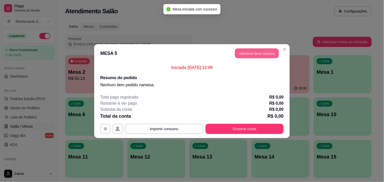
click at [254, 51] on button "Adicionar itens na mesa" at bounding box center [257, 53] width 44 height 10
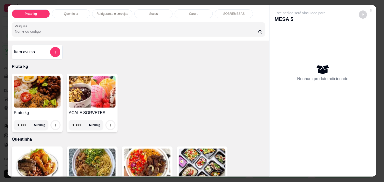
click at [23, 126] on input "0.000" at bounding box center [25, 125] width 17 height 10
type input "0.228"
click at [54, 123] on icon "increase-product-quantity" at bounding box center [56, 125] width 4 height 4
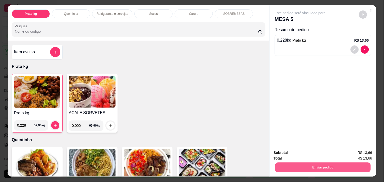
click at [315, 164] on button "Enviar pedido" at bounding box center [323, 167] width 96 height 10
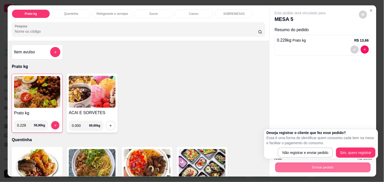
click at [311, 146] on div "Deseja registrar o cliente que fez esse pedido? Essa é uma forma de identificar…" at bounding box center [321, 144] width 109 height 28
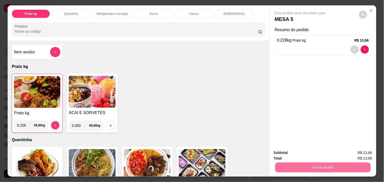
click at [308, 150] on button "Não registrar e enviar pedido" at bounding box center [305, 152] width 51 height 9
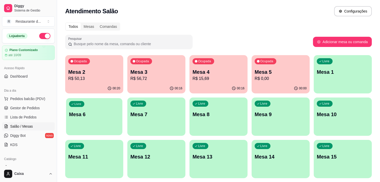
click at [96, 103] on div "Livre Mesa 6" at bounding box center [94, 113] width 56 height 31
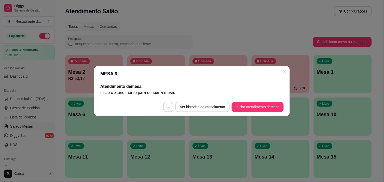
click at [245, 113] on footer "Ver histórico de atendimento Iniciar atendimento de mesa" at bounding box center [192, 107] width 196 height 18
click at [242, 110] on button "Iniciar atendimento de mesa" at bounding box center [258, 107] width 50 height 10
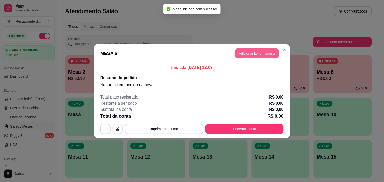
click at [266, 49] on button "Adicionar itens na mesa" at bounding box center [257, 53] width 44 height 10
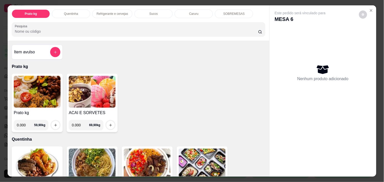
click at [23, 120] on input "0.000" at bounding box center [25, 125] width 17 height 10
type input "0.398"
click at [54, 123] on icon "increase-product-quantity" at bounding box center [56, 125] width 4 height 4
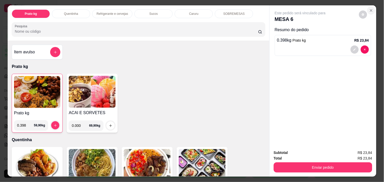
click at [370, 9] on icon "Close" at bounding box center [371, 10] width 4 height 4
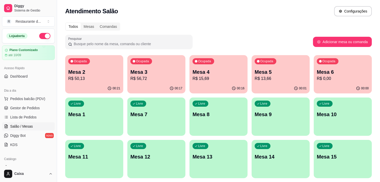
click at [287, 6] on div "Atendimento Salão Configurações" at bounding box center [218, 9] width 323 height 19
click at [335, 69] on p "Mesa 6" at bounding box center [343, 72] width 50 height 7
click at [327, 77] on p "R$ 0,00" at bounding box center [343, 78] width 50 height 6
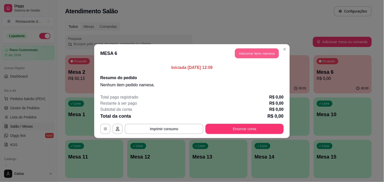
click at [249, 56] on button "Adicionar itens na mesa" at bounding box center [257, 53] width 44 height 10
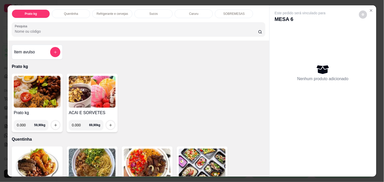
click at [24, 122] on input "0.000" at bounding box center [25, 125] width 17 height 10
type input "0.398"
click at [54, 123] on icon "increase-product-quantity" at bounding box center [56, 125] width 4 height 4
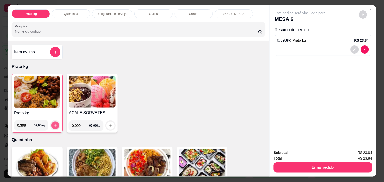
click at [53, 123] on icon "increase-product-quantity" at bounding box center [55, 125] width 4 height 4
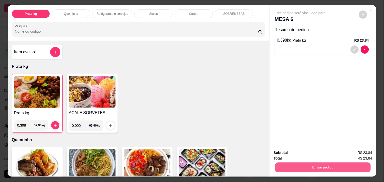
click at [316, 167] on button "Enviar pedido" at bounding box center [323, 167] width 96 height 10
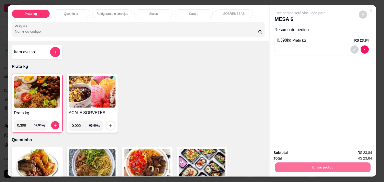
click at [315, 152] on button "Não registrar e enviar pedido" at bounding box center [305, 152] width 51 height 9
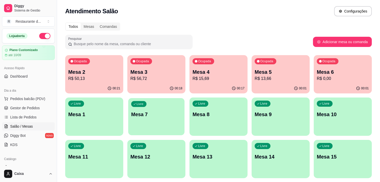
click at [155, 106] on div "Livre Mesa 7" at bounding box center [156, 113] width 56 height 31
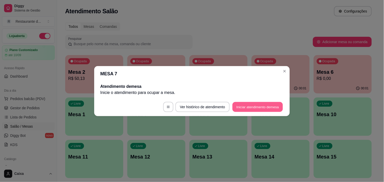
click at [236, 106] on button "Iniciar atendimento de mesa" at bounding box center [258, 107] width 50 height 10
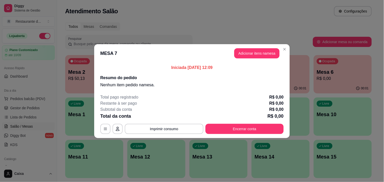
click at [236, 106] on div "Subtotal da conta R$ 0,00" at bounding box center [191, 109] width 183 height 6
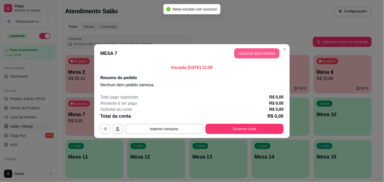
click at [268, 52] on button "Adicionar itens na mesa" at bounding box center [256, 53] width 45 height 10
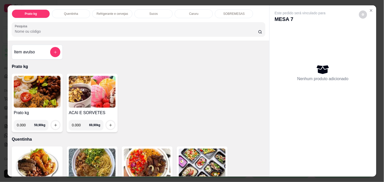
click at [25, 123] on input "0.000" at bounding box center [25, 125] width 17 height 10
type input "0.276"
click at [54, 124] on icon "increase-product-quantity" at bounding box center [55, 125] width 3 height 3
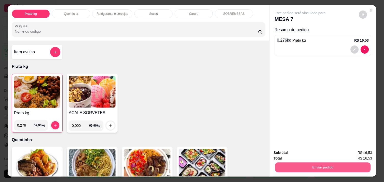
click at [300, 162] on button "Enviar pedido" at bounding box center [323, 167] width 96 height 10
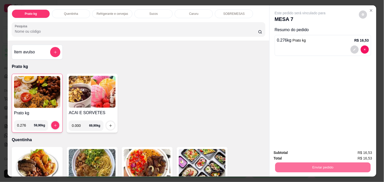
click at [298, 153] on button "Não registrar e enviar pedido" at bounding box center [305, 152] width 51 height 9
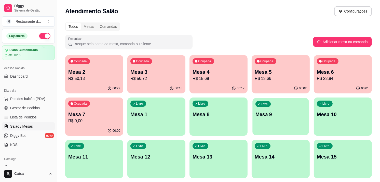
click at [291, 108] on div "Livre Mesa 9" at bounding box center [280, 113] width 56 height 31
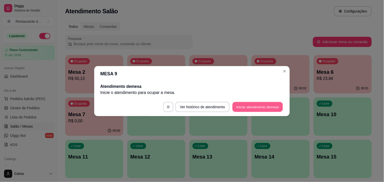
click at [268, 106] on button "Iniciar atendimento de mesa" at bounding box center [258, 107] width 50 height 10
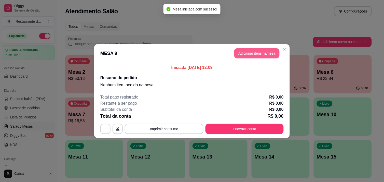
click at [267, 55] on button "Adicionar itens na mesa" at bounding box center [256, 53] width 45 height 10
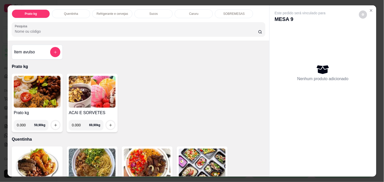
click at [23, 124] on input "0.000" at bounding box center [25, 125] width 17 height 10
type input "0.268"
click at [55, 123] on icon "increase-product-quantity" at bounding box center [56, 125] width 4 height 4
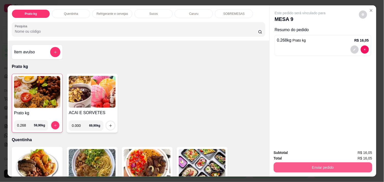
click at [293, 168] on button "Enviar pedido" at bounding box center [323, 167] width 99 height 10
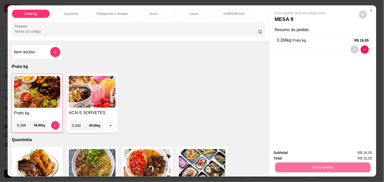
click at [297, 149] on button "Não registrar e enviar pedido" at bounding box center [305, 152] width 51 height 9
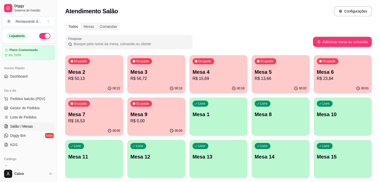
click at [266, 13] on div "Atendimento Salão Configurações" at bounding box center [218, 11] width 307 height 10
click at [151, 78] on p "R$ 56,72" at bounding box center [156, 78] width 50 height 6
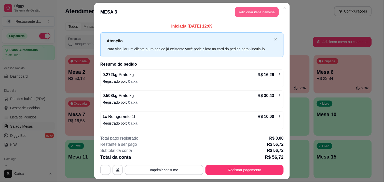
click at [255, 11] on button "Adicionar itens na mesa" at bounding box center [257, 12] width 44 height 10
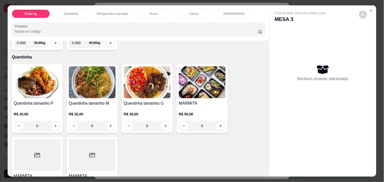
scroll to position [90, 0]
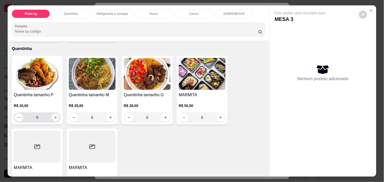
click at [55, 115] on button "increase-product-quantity" at bounding box center [56, 117] width 8 height 8
type input "1"
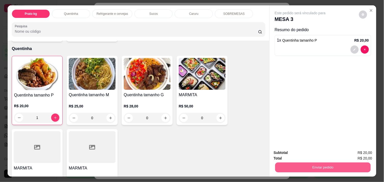
click at [319, 162] on button "Enviar pedido" at bounding box center [323, 167] width 96 height 10
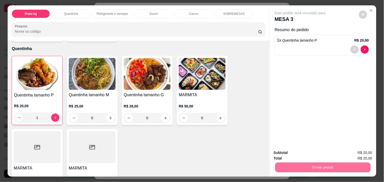
click at [309, 153] on button "Não registrar e enviar pedido" at bounding box center [306, 153] width 53 height 10
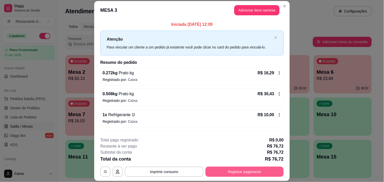
click at [267, 171] on div "**********" at bounding box center [192, 91] width 384 height 182
click at [267, 171] on button "Registrar pagamento" at bounding box center [245, 172] width 76 height 10
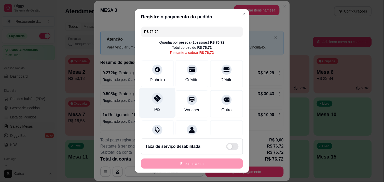
click at [157, 103] on div "Pix" at bounding box center [158, 103] width 36 height 30
type input "R$ 0,00"
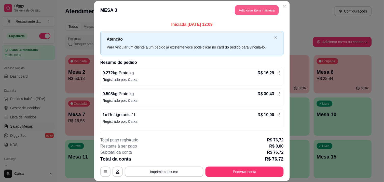
click at [238, 13] on button "Adicionar itens na mesa" at bounding box center [257, 10] width 44 height 10
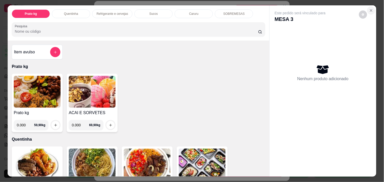
click at [369, 9] on icon "Close" at bounding box center [371, 10] width 4 height 4
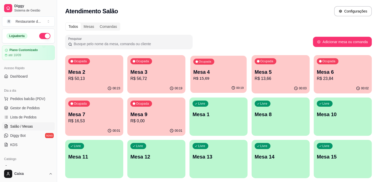
click at [202, 79] on p "R$ 15,69" at bounding box center [218, 78] width 50 height 6
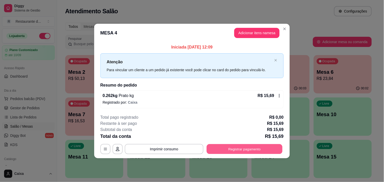
click at [240, 148] on button "Registrar pagamento" at bounding box center [245, 149] width 76 height 10
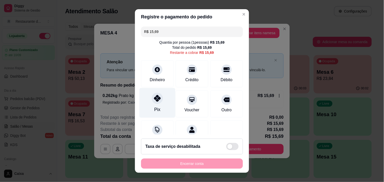
click at [154, 99] on icon at bounding box center [157, 98] width 7 height 7
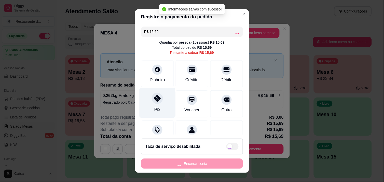
type input "R$ 0,00"
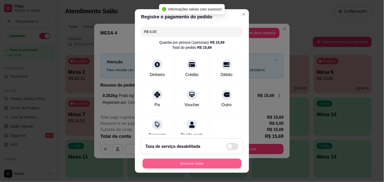
click at [186, 163] on button "Encerrar conta" at bounding box center [192, 163] width 99 height 10
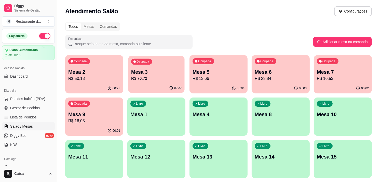
click at [165, 78] on p "R$ 76,72" at bounding box center [156, 78] width 50 height 6
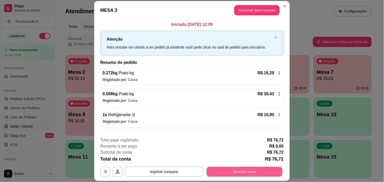
click at [245, 168] on button "Encerrar conta" at bounding box center [245, 172] width 76 height 10
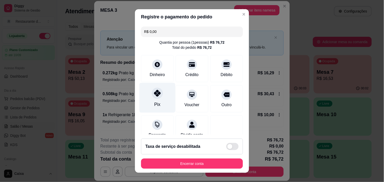
click at [154, 99] on div "Pix" at bounding box center [158, 98] width 36 height 30
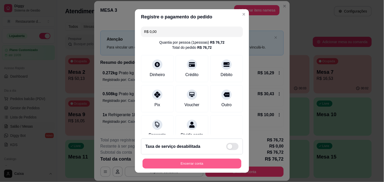
click at [188, 160] on button "Encerrar conta" at bounding box center [192, 163] width 99 height 10
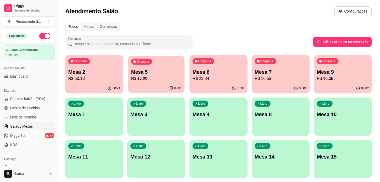
click at [159, 76] on p "R$ 13,66" at bounding box center [156, 78] width 50 height 6
click at [269, 8] on div "Atendimento Salão Configurações" at bounding box center [218, 11] width 307 height 10
click at [78, 108] on div "Livre Mesa 1" at bounding box center [94, 113] width 56 height 31
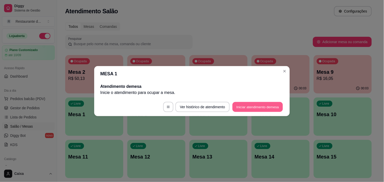
click at [247, 105] on button "Iniciar atendimento de mesa" at bounding box center [258, 107] width 50 height 10
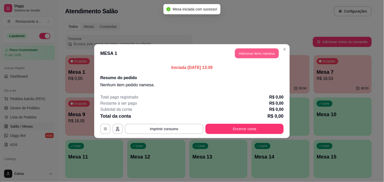
click at [251, 51] on button "Adicionar itens na mesa" at bounding box center [257, 53] width 44 height 10
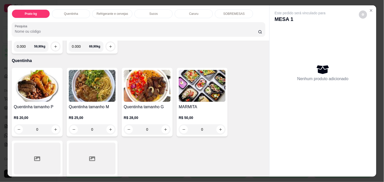
scroll to position [79, 0]
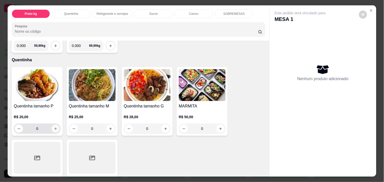
click at [54, 125] on button "increase-product-quantity" at bounding box center [56, 129] width 8 height 8
type input "1"
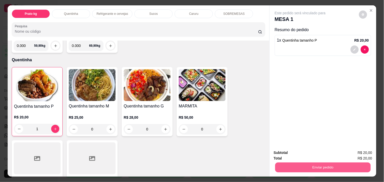
click at [291, 162] on button "Enviar pedido" at bounding box center [323, 167] width 96 height 10
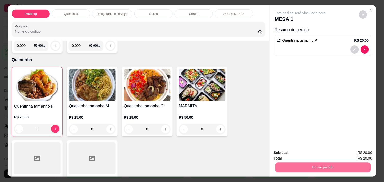
click at [302, 152] on button "Não registrar e enviar pedido" at bounding box center [305, 152] width 51 height 9
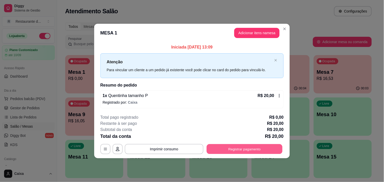
click at [233, 146] on button "Registrar pagamento" at bounding box center [245, 149] width 76 height 10
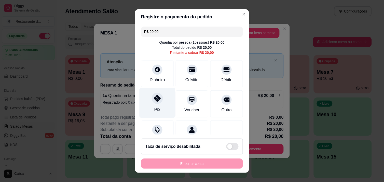
click at [154, 96] on icon at bounding box center [157, 98] width 7 height 7
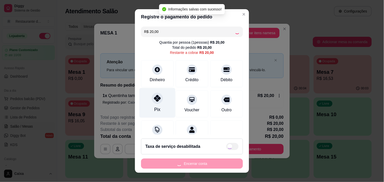
type input "R$ 0,00"
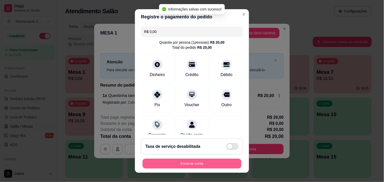
click at [194, 159] on button "Encerrar conta" at bounding box center [192, 163] width 99 height 10
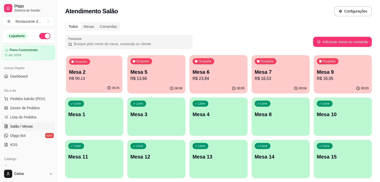
click at [94, 77] on p "R$ 50,13" at bounding box center [94, 78] width 50 height 6
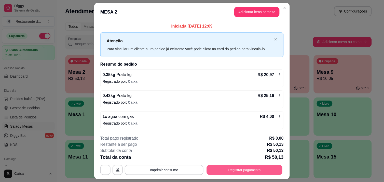
click at [222, 170] on button "Registrar pagamento" at bounding box center [245, 170] width 76 height 10
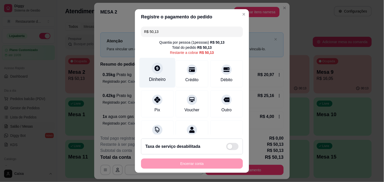
click at [157, 67] on icon at bounding box center [158, 68] width 6 height 6
type input "R$ 0,00"
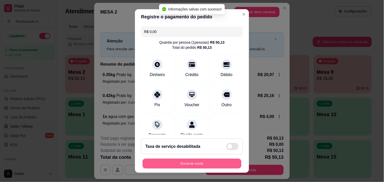
click at [186, 163] on button "Encerrar conta" at bounding box center [192, 163] width 99 height 10
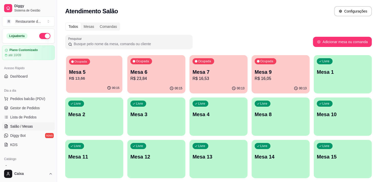
click at [106, 75] on p "Mesa 5" at bounding box center [94, 72] width 50 height 7
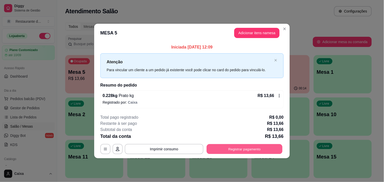
click at [221, 148] on button "Registrar pagamento" at bounding box center [245, 149] width 76 height 10
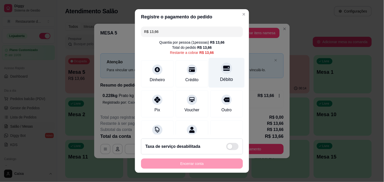
click at [218, 74] on div "Débito" at bounding box center [227, 73] width 36 height 30
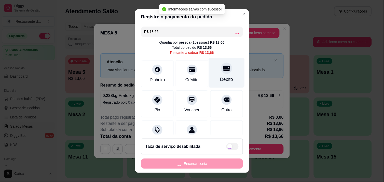
type input "R$ 0,00"
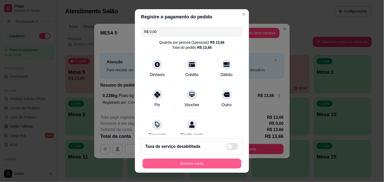
click at [192, 161] on button "Encerrar conta" at bounding box center [192, 163] width 99 height 10
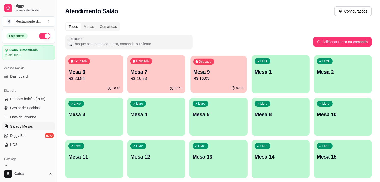
click at [207, 67] on div "Ocupada Mesa 9 R$ 16,05" at bounding box center [218, 70] width 56 height 28
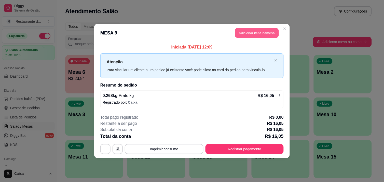
click at [243, 32] on button "Adicionar itens na mesa" at bounding box center [257, 33] width 44 height 10
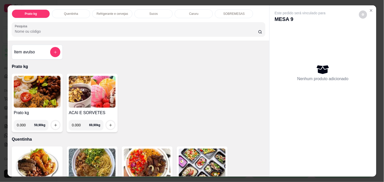
click at [77, 125] on input "0.000" at bounding box center [80, 125] width 17 height 10
type input "0.194"
click at [109, 124] on icon "increase-product-quantity" at bounding box center [110, 125] width 3 height 3
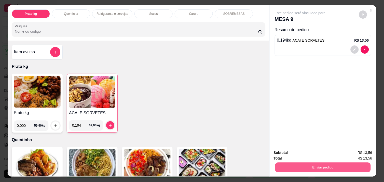
click at [338, 162] on button "Enviar pedido" at bounding box center [323, 167] width 96 height 10
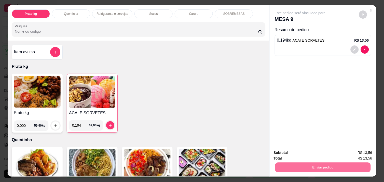
click at [320, 153] on button "Não registrar e enviar pedido" at bounding box center [305, 152] width 51 height 9
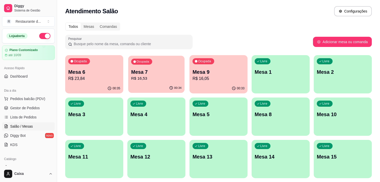
click at [166, 70] on p "Mesa 7" at bounding box center [156, 72] width 50 height 7
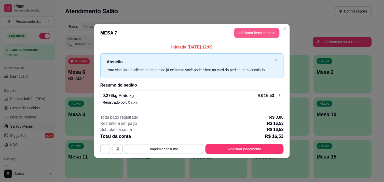
click at [256, 28] on button "Adicionar itens na mesa" at bounding box center [256, 33] width 45 height 10
click at [255, 29] on button "Adicionar itens na mesa" at bounding box center [257, 33] width 44 height 10
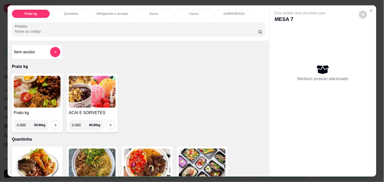
click at [78, 123] on input "0.000" at bounding box center [80, 125] width 17 height 10
type input "0.270"
click at [107, 121] on button "increase-product-quantity" at bounding box center [111, 125] width 8 height 8
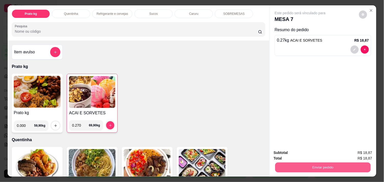
click at [294, 164] on button "Enviar pedido" at bounding box center [323, 167] width 96 height 10
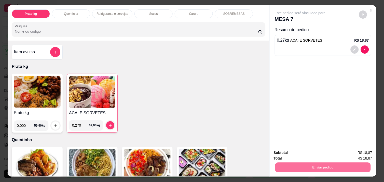
click at [297, 153] on button "Não registrar e enviar pedido" at bounding box center [305, 152] width 51 height 9
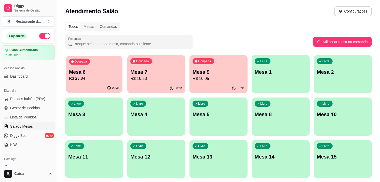
click at [84, 85] on div "00:35" at bounding box center [94, 88] width 56 height 10
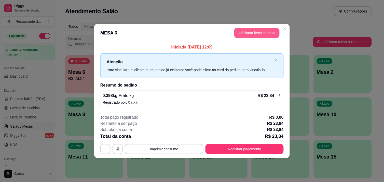
click at [260, 31] on button "Adicionar itens na mesa" at bounding box center [256, 33] width 45 height 10
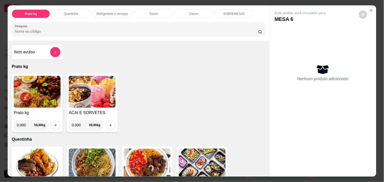
click at [78, 123] on input "0.000" at bounding box center [80, 125] width 17 height 10
type input "0.190"
click at [107, 125] on button "increase-product-quantity" at bounding box center [111, 125] width 8 height 8
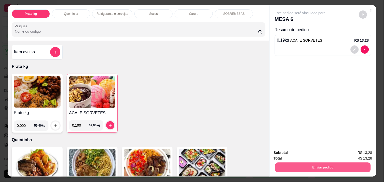
click at [321, 162] on button "Enviar pedido" at bounding box center [323, 167] width 96 height 10
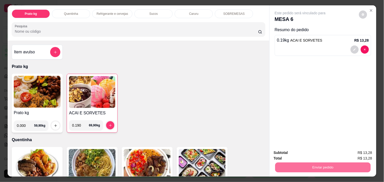
click at [307, 151] on button "Não registrar e enviar pedido" at bounding box center [306, 153] width 53 height 10
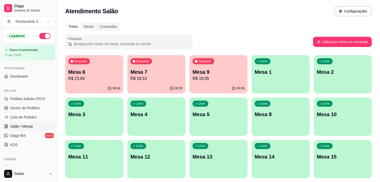
click at [282, 74] on p "Mesa 1" at bounding box center [281, 71] width 52 height 7
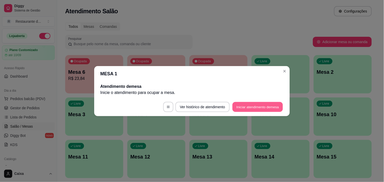
click at [266, 108] on button "Iniciar atendimento de mesa" at bounding box center [258, 107] width 50 height 10
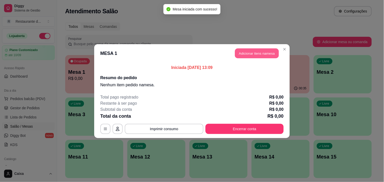
click at [249, 55] on button "Adicionar itens na mesa" at bounding box center [257, 53] width 44 height 10
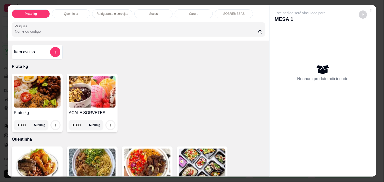
click at [24, 124] on input "0.000" at bounding box center [25, 125] width 17 height 10
type input "0.214"
click at [54, 124] on icon "increase-product-quantity" at bounding box center [56, 125] width 4 height 4
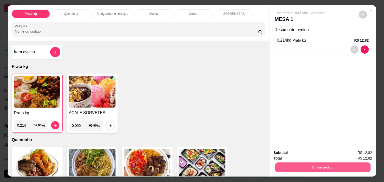
click at [297, 167] on button "Enviar pedido" at bounding box center [323, 167] width 96 height 10
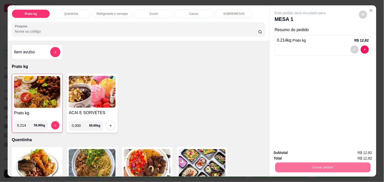
click at [293, 148] on button "Não registrar e enviar pedido" at bounding box center [305, 152] width 51 height 9
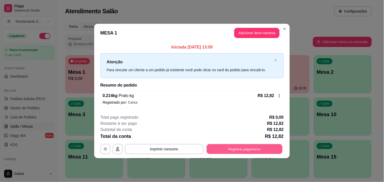
click at [269, 148] on button "Registrar pagamento" at bounding box center [245, 149] width 76 height 10
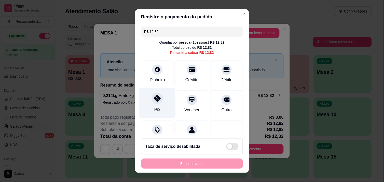
click at [152, 102] on div at bounding box center [157, 97] width 11 height 11
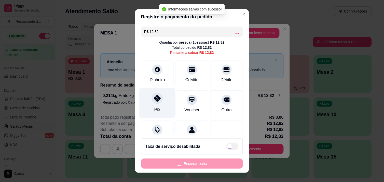
type input "R$ 0,00"
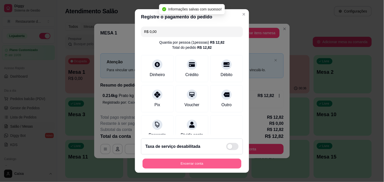
click at [198, 167] on button "Encerrar conta" at bounding box center [192, 163] width 99 height 10
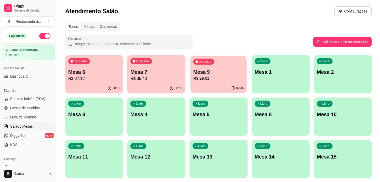
click at [220, 73] on p "Mesa 9" at bounding box center [218, 72] width 50 height 7
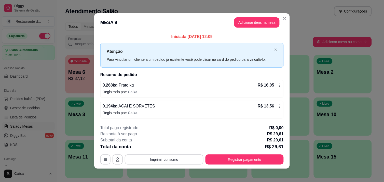
click at [253, 165] on footer "**********" at bounding box center [192, 144] width 196 height 48
click at [250, 160] on button "Registrar pagamento" at bounding box center [245, 159] width 76 height 10
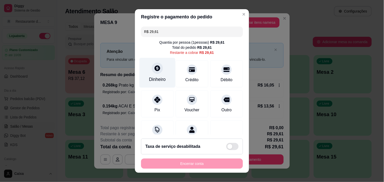
click at [143, 76] on div "Dinheiro" at bounding box center [158, 73] width 36 height 30
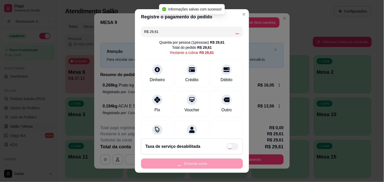
type input "R$ 0,00"
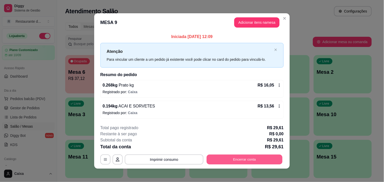
click at [250, 164] on button "Encerrar conta" at bounding box center [245, 159] width 76 height 10
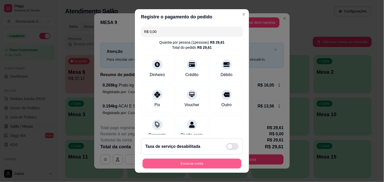
click at [209, 163] on button "Encerrar conta" at bounding box center [192, 163] width 99 height 10
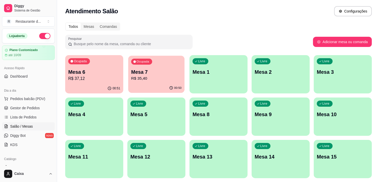
click at [144, 76] on p "R$ 35,40" at bounding box center [156, 78] width 50 height 6
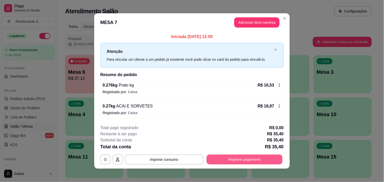
click at [223, 156] on button "Registrar pagamento" at bounding box center [245, 159] width 76 height 10
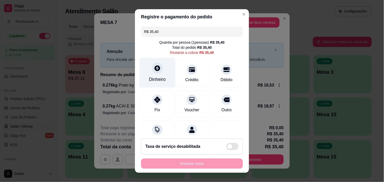
click at [152, 75] on div "Dinheiro" at bounding box center [158, 73] width 36 height 30
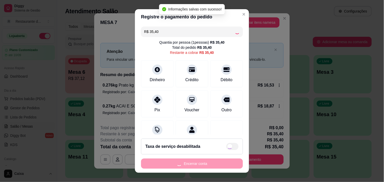
type input "R$ 0,00"
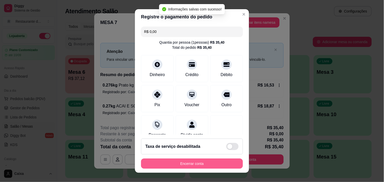
click at [218, 165] on div "Registre o pagamento do pedido R$ 0,00 Quantia por pessoa ( 1 pessoas) R$ 35,40…" at bounding box center [192, 91] width 384 height 182
click at [218, 165] on button "Encerrar conta" at bounding box center [192, 163] width 99 height 10
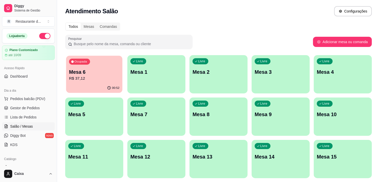
click at [99, 87] on div "00:52" at bounding box center [94, 88] width 56 height 10
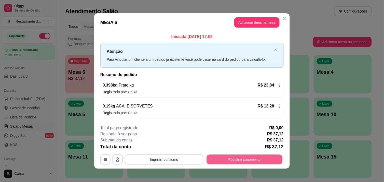
click at [246, 159] on button "Registrar pagamento" at bounding box center [245, 159] width 76 height 10
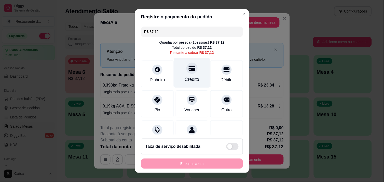
click at [196, 76] on div "Crédito" at bounding box center [192, 73] width 36 height 30
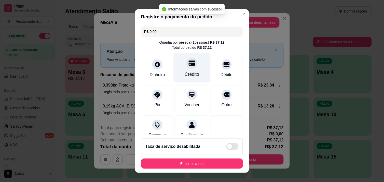
type input "R$ 0,00"
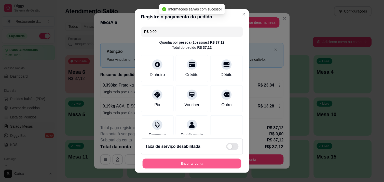
click at [210, 161] on button "Encerrar conta" at bounding box center [192, 163] width 99 height 10
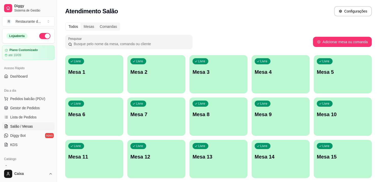
click at [101, 75] on div "Livre Mesa 1" at bounding box center [94, 71] width 58 height 32
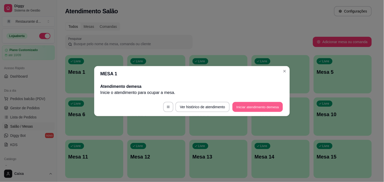
click at [264, 106] on button "Iniciar atendimento de mesa" at bounding box center [258, 107] width 50 height 10
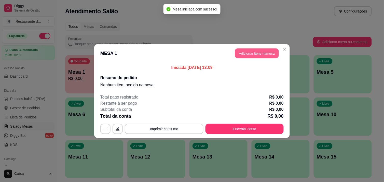
click at [264, 52] on button "Adicionar itens na mesa" at bounding box center [257, 53] width 44 height 10
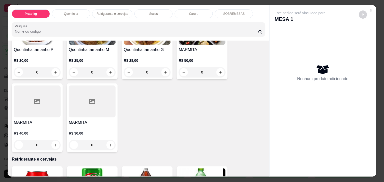
scroll to position [136, 0]
click at [111, 70] on button "increase-product-quantity" at bounding box center [111, 72] width 8 height 8
type input "1"
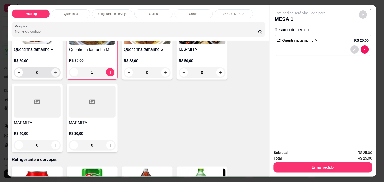
click at [53, 72] on button "increase-product-quantity" at bounding box center [55, 72] width 8 height 8
type input "1"
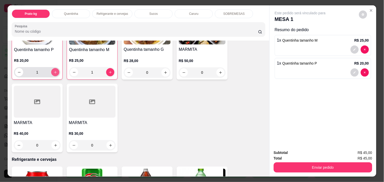
scroll to position [136, 0]
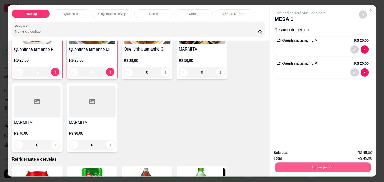
click at [298, 167] on button "Enviar pedido" at bounding box center [323, 167] width 96 height 10
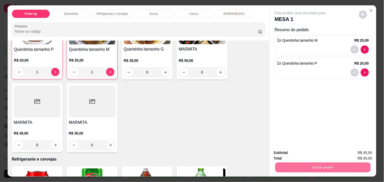
click at [300, 149] on button "Não registrar e enviar pedido" at bounding box center [305, 152] width 51 height 9
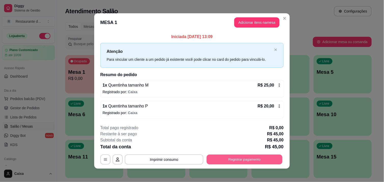
click at [248, 157] on button "Registrar pagamento" at bounding box center [245, 159] width 76 height 10
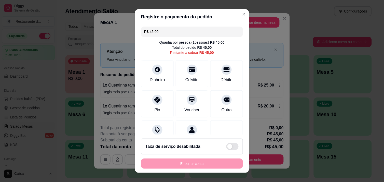
click at [183, 38] on div "R$ 45,00 Quantia por pessoa ( 1 pessoas) R$ 45,00 Total do pedido R$ 45,00 Rest…" at bounding box center [192, 79] width 114 height 110
click at [179, 31] on input "R$ 45,00" at bounding box center [192, 31] width 96 height 10
click at [222, 77] on div "Débito" at bounding box center [226, 79] width 13 height 7
click at [151, 72] on div "Dinheiro" at bounding box center [158, 73] width 36 height 30
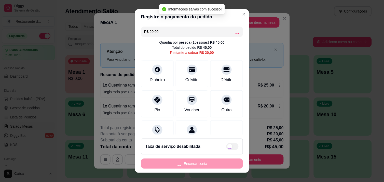
type input "R$ 0,00"
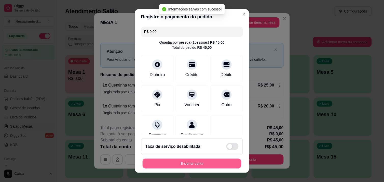
click at [205, 163] on button "Encerrar conta" at bounding box center [192, 163] width 99 height 10
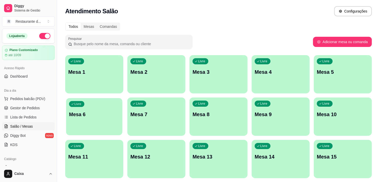
click at [87, 115] on p "Mesa 6" at bounding box center [94, 114] width 50 height 7
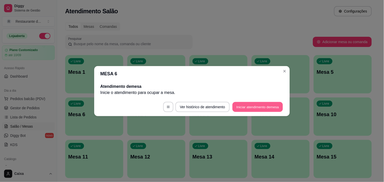
click at [247, 105] on button "Iniciar atendimento de mesa" at bounding box center [258, 107] width 50 height 10
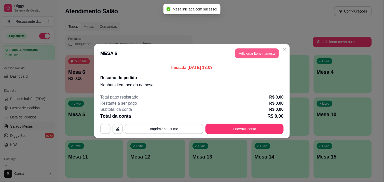
click at [265, 50] on button "Adicionar itens na mesa" at bounding box center [257, 53] width 44 height 10
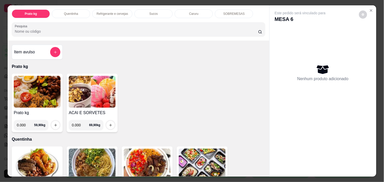
click at [24, 125] on input "0.000" at bounding box center [25, 125] width 17 height 10
click at [54, 123] on icon "increase-product-quantity" at bounding box center [56, 125] width 4 height 4
click at [22, 125] on input "0.478" at bounding box center [25, 125] width 17 height 10
type input "0.572"
click at [54, 123] on icon "increase-product-quantity" at bounding box center [56, 125] width 4 height 4
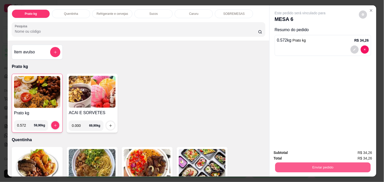
click at [312, 168] on button "Enviar pedido" at bounding box center [323, 167] width 96 height 10
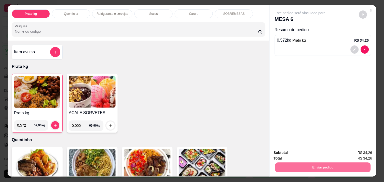
click at [302, 150] on button "Não registrar e enviar pedido" at bounding box center [305, 152] width 51 height 9
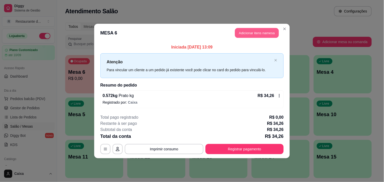
click at [255, 31] on button "Adicionar itens na mesa" at bounding box center [257, 33] width 44 height 10
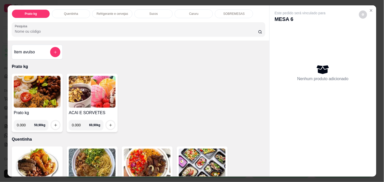
click at [25, 126] on input "0.000" at bounding box center [25, 125] width 17 height 10
type input "0.416"
click at [54, 123] on icon "increase-product-quantity" at bounding box center [56, 125] width 4 height 4
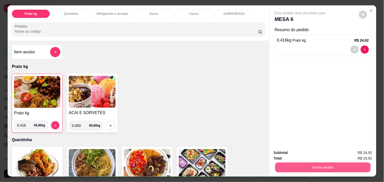
click at [304, 166] on button "Enviar pedido" at bounding box center [323, 167] width 96 height 10
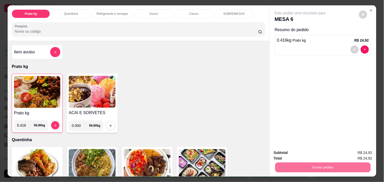
click at [301, 151] on button "Não registrar e enviar pedido" at bounding box center [305, 152] width 51 height 9
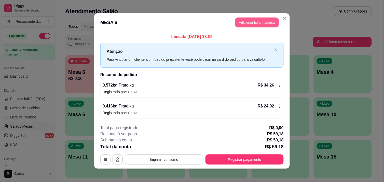
click at [255, 23] on button "Adicionar itens na mesa" at bounding box center [257, 23] width 44 height 10
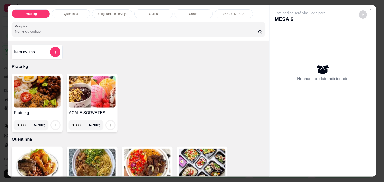
click at [23, 124] on input "0.000" at bounding box center [25, 125] width 17 height 10
type input "0.204"
click at [52, 121] on button "increase-product-quantity" at bounding box center [56, 125] width 8 height 8
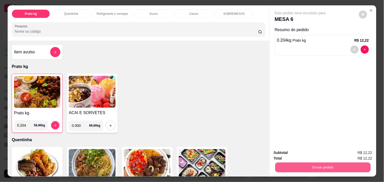
click at [302, 162] on button "Enviar pedido" at bounding box center [323, 167] width 96 height 10
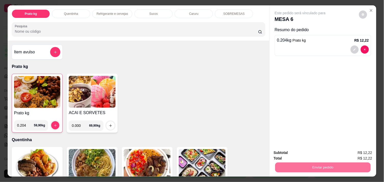
click at [270, 169] on div "Subtotal R$ 12,22 Total R$ 12,22 Enviar pedido" at bounding box center [323, 160] width 107 height 31
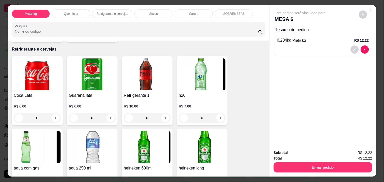
scroll to position [249, 0]
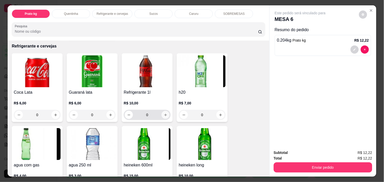
click at [164, 113] on icon "increase-product-quantity" at bounding box center [166, 115] width 4 height 4
type input "1"
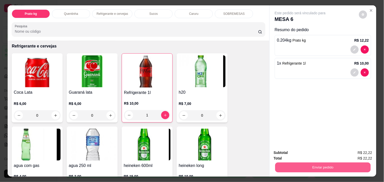
click at [327, 162] on button "Enviar pedido" at bounding box center [323, 167] width 96 height 10
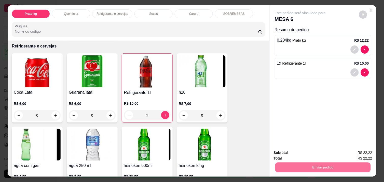
click at [308, 148] on button "Não registrar e enviar pedido" at bounding box center [305, 152] width 51 height 9
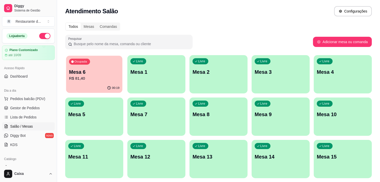
click at [97, 91] on div "00:19" at bounding box center [94, 88] width 56 height 10
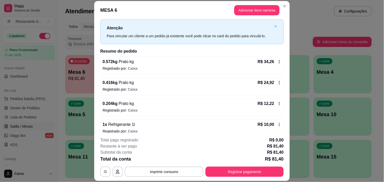
scroll to position [17, 0]
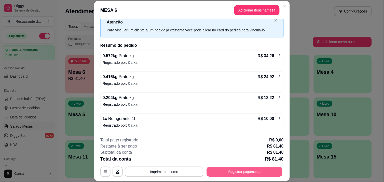
click at [256, 169] on button "Registrar pagamento" at bounding box center [245, 172] width 76 height 10
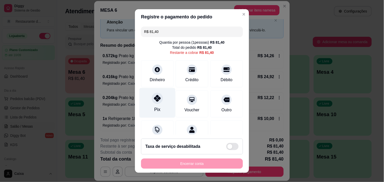
click at [158, 99] on div at bounding box center [157, 97] width 11 height 11
type input "R$ 0,00"
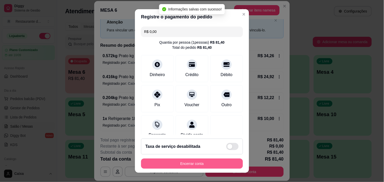
click at [181, 163] on button "Encerrar conta" at bounding box center [192, 163] width 102 height 10
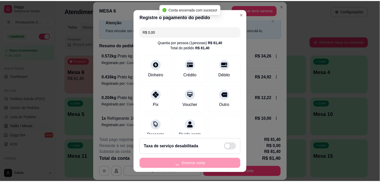
scroll to position [0, 0]
